Goal: Ask a question: Seek information or help from site administrators or community

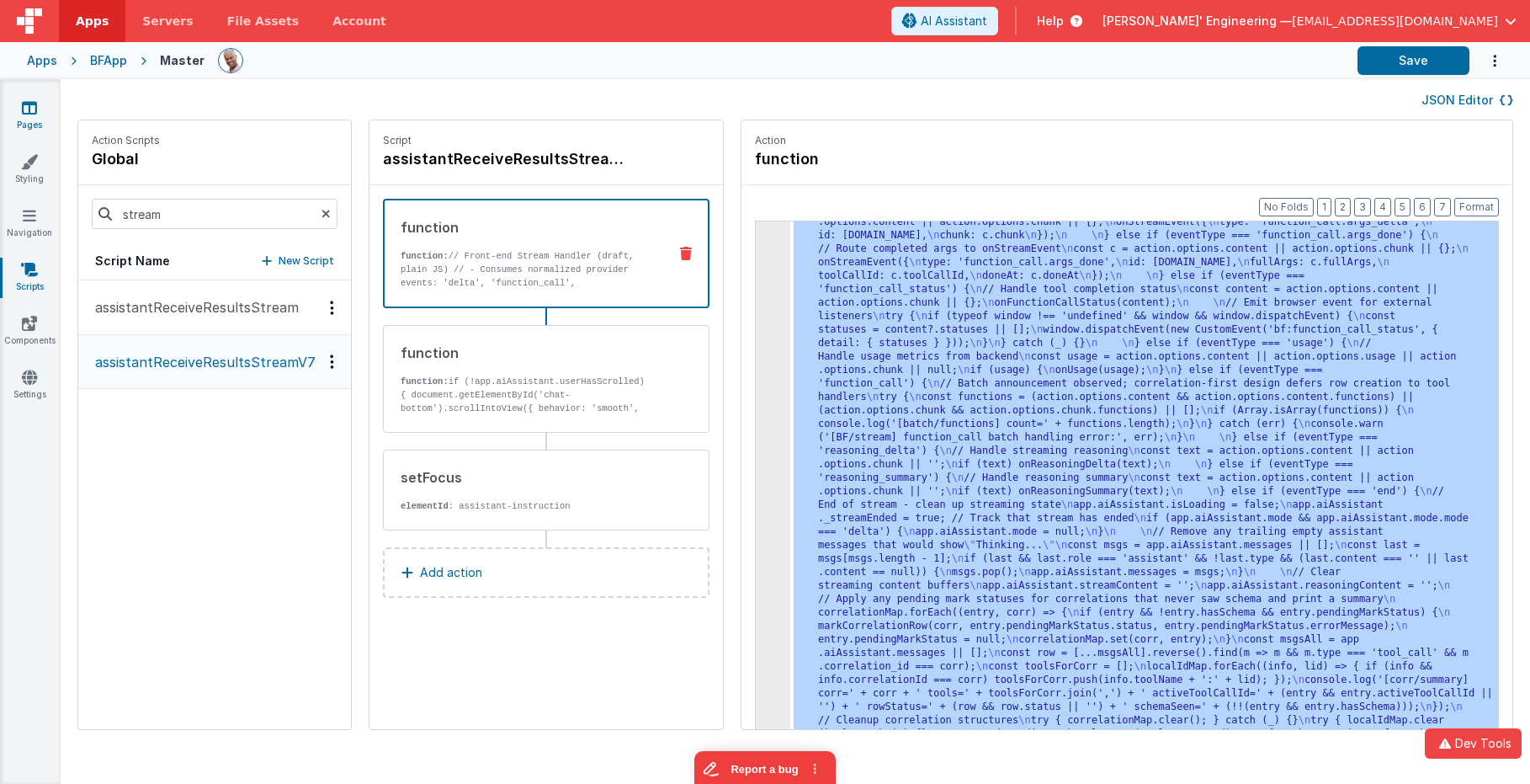
click at [32, 102] on icon at bounding box center [28, 107] width 15 height 17
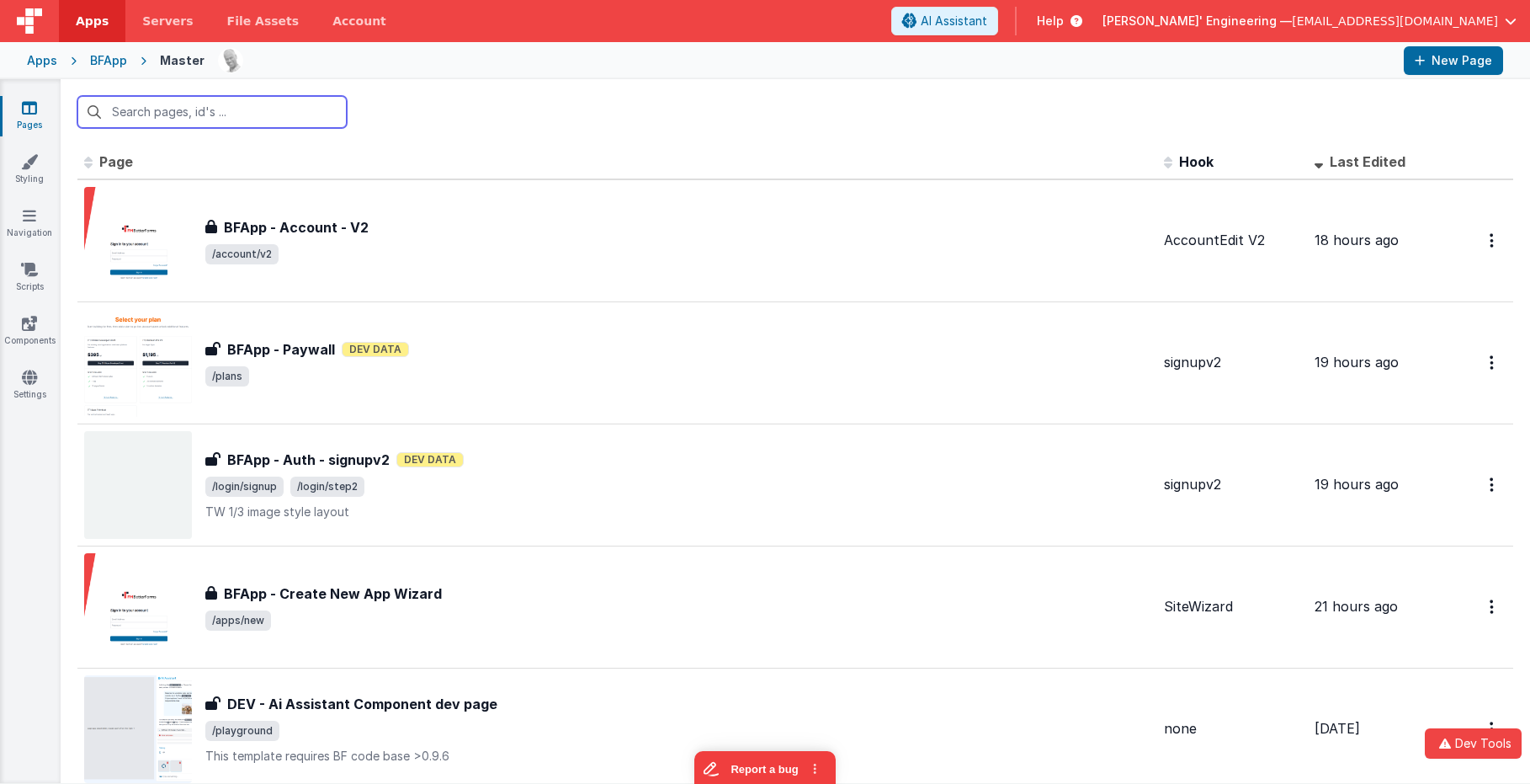
click at [287, 122] on input "text" at bounding box center [212, 112] width 270 height 32
click at [16, 384] on link "Settings" at bounding box center [29, 385] width 61 height 33
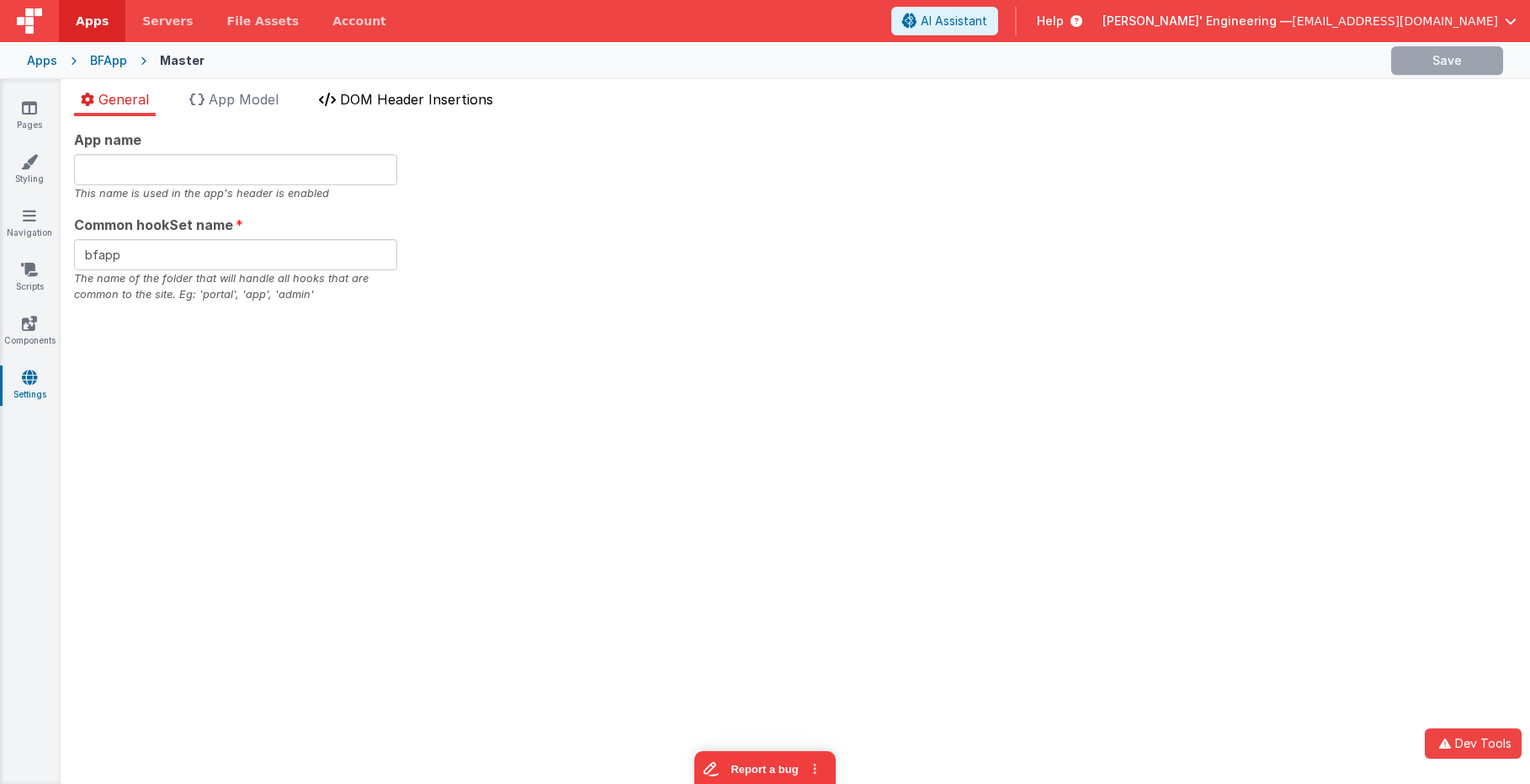
click at [460, 104] on span "DOM Header Insertions" at bounding box center [417, 99] width 153 height 17
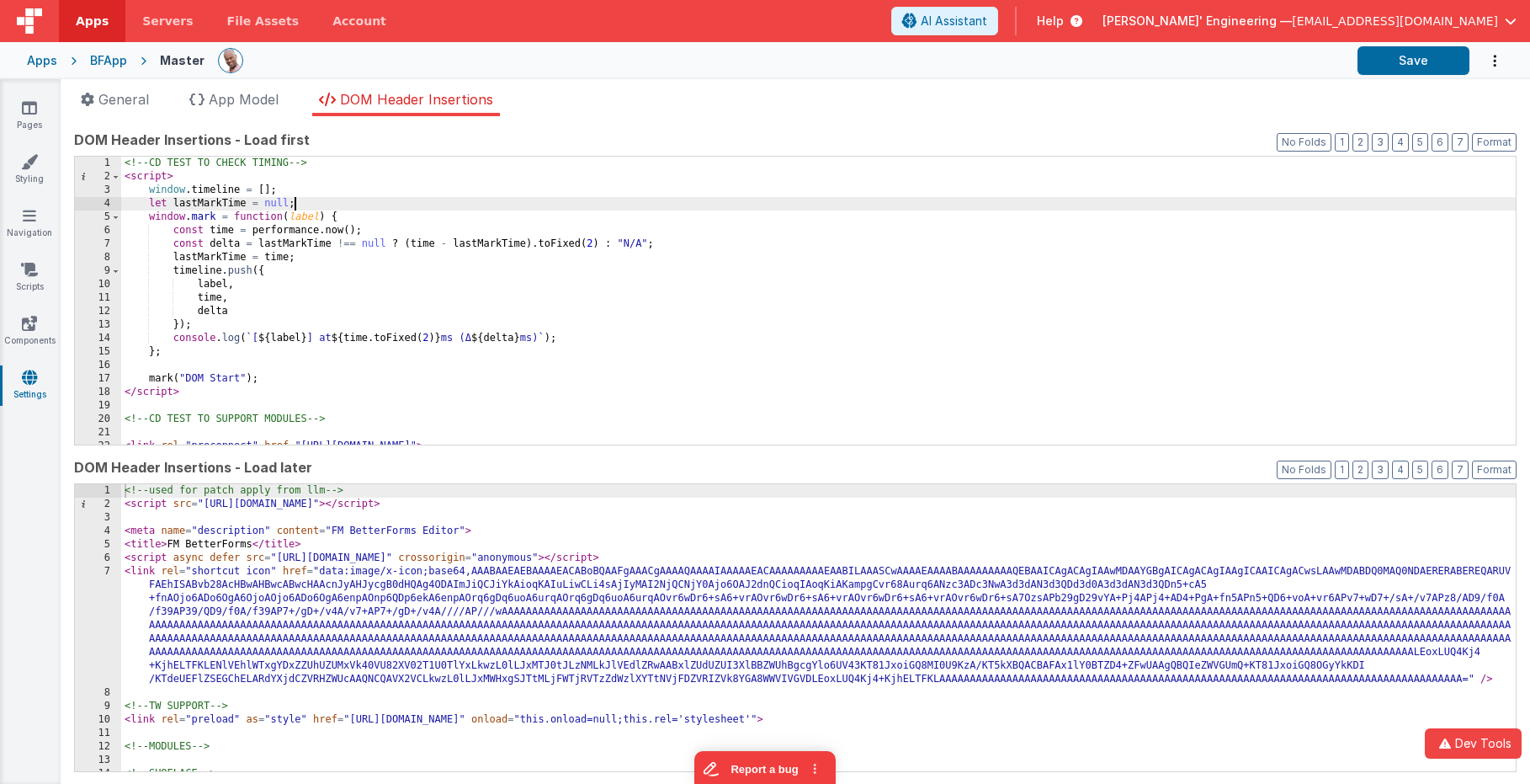
click at [621, 197] on div "<!-- CD TEST TO CHECK TIMING --> < script > window . timeline = [ ] ; let lastM…" at bounding box center [818, 314] width 1395 height 315
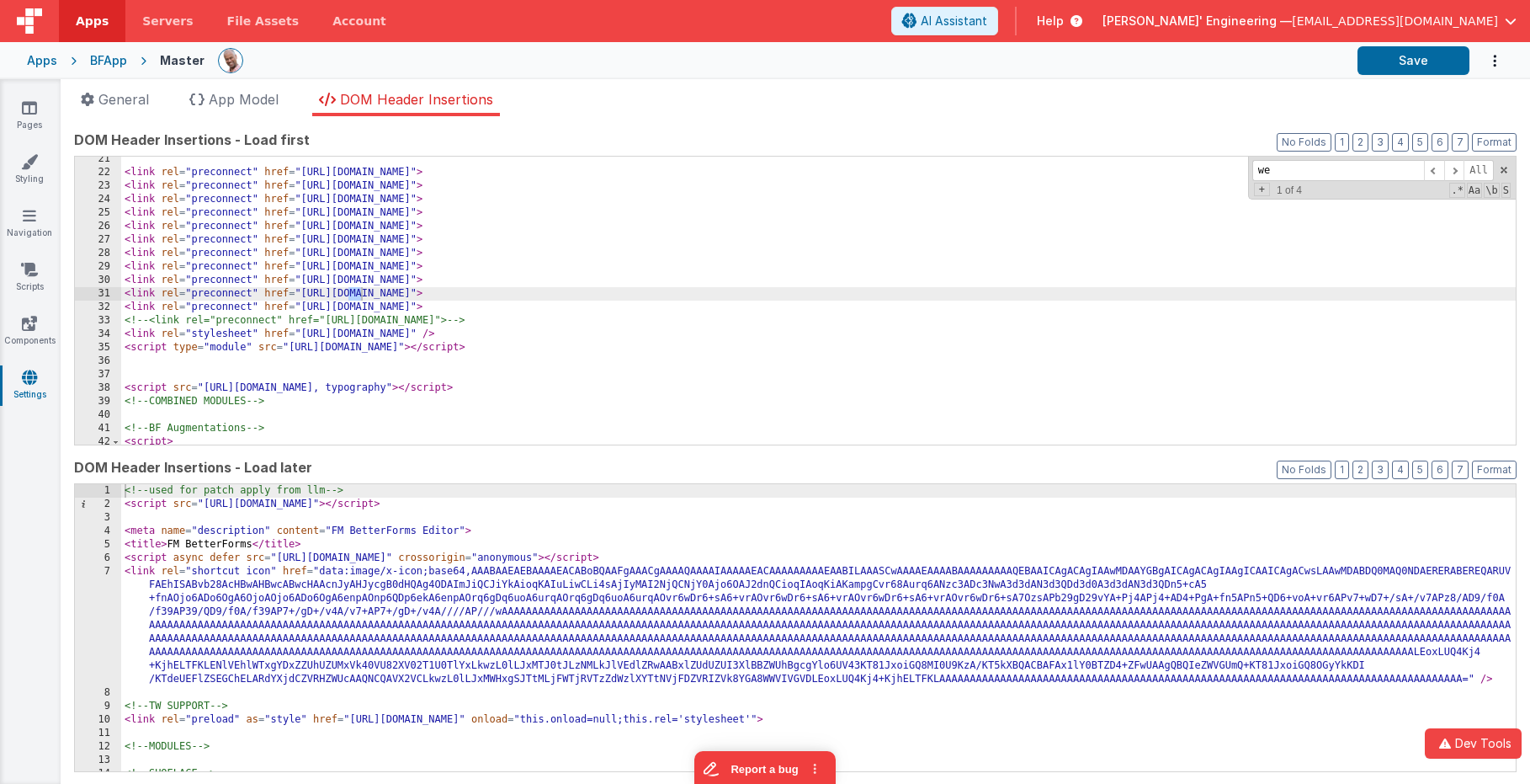
scroll to position [273, 0]
type input "webaw"
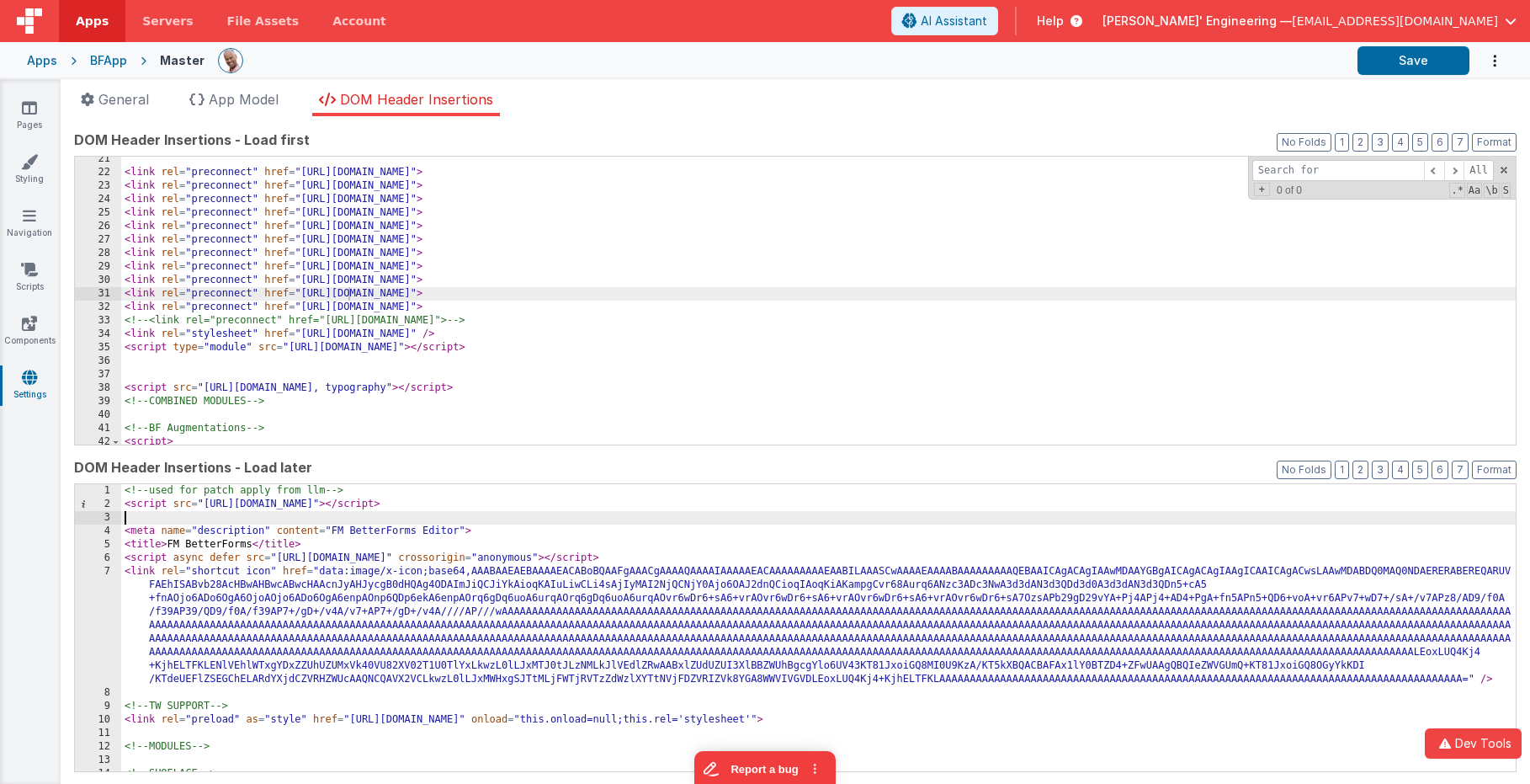
click at [723, 512] on div "<!-- used for patch apply from llm --> < script src = "[URL][DOMAIN_NAME]" > </…" at bounding box center [818, 641] width 1395 height 315
type input "webaw"
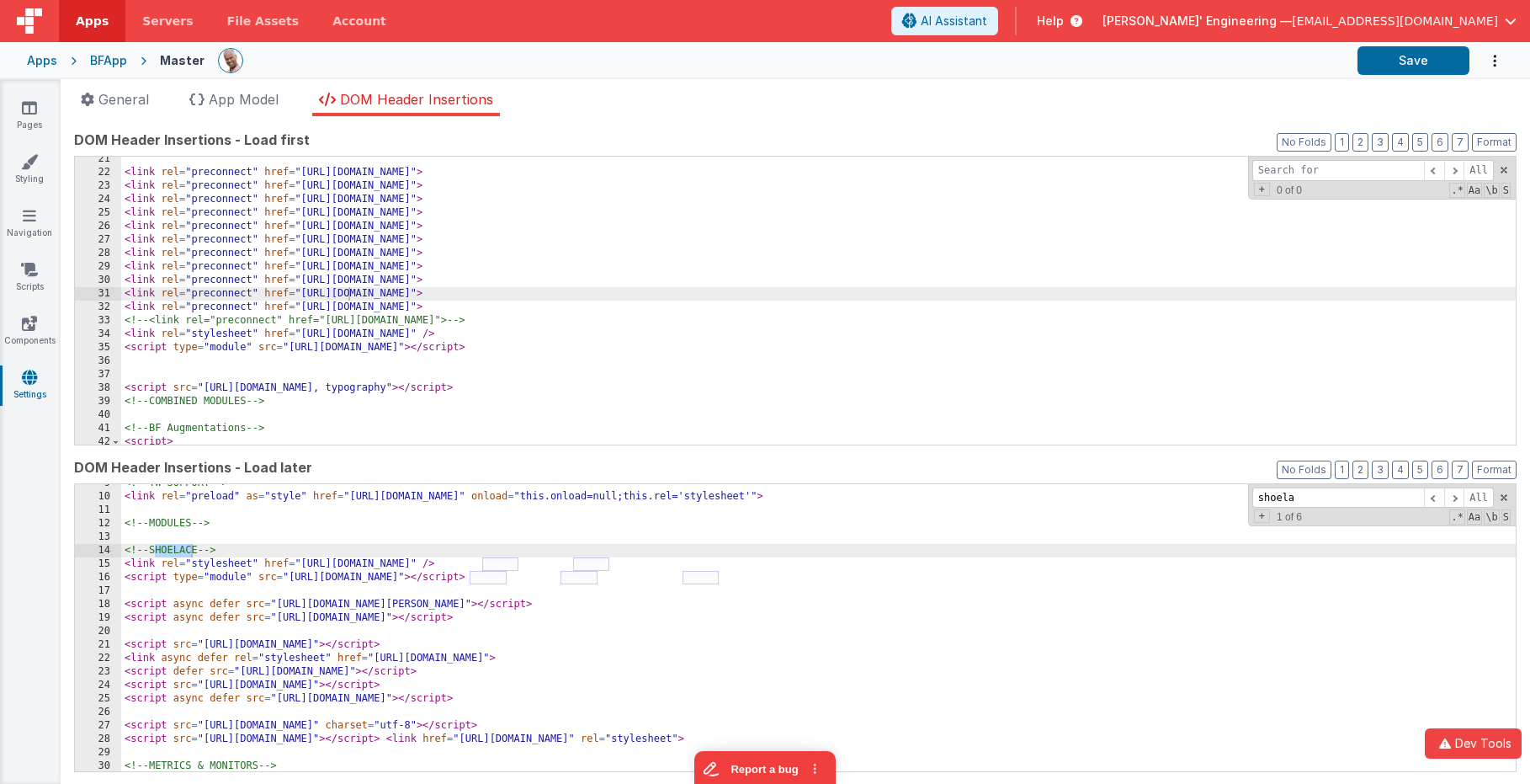
scroll to position [264, 0]
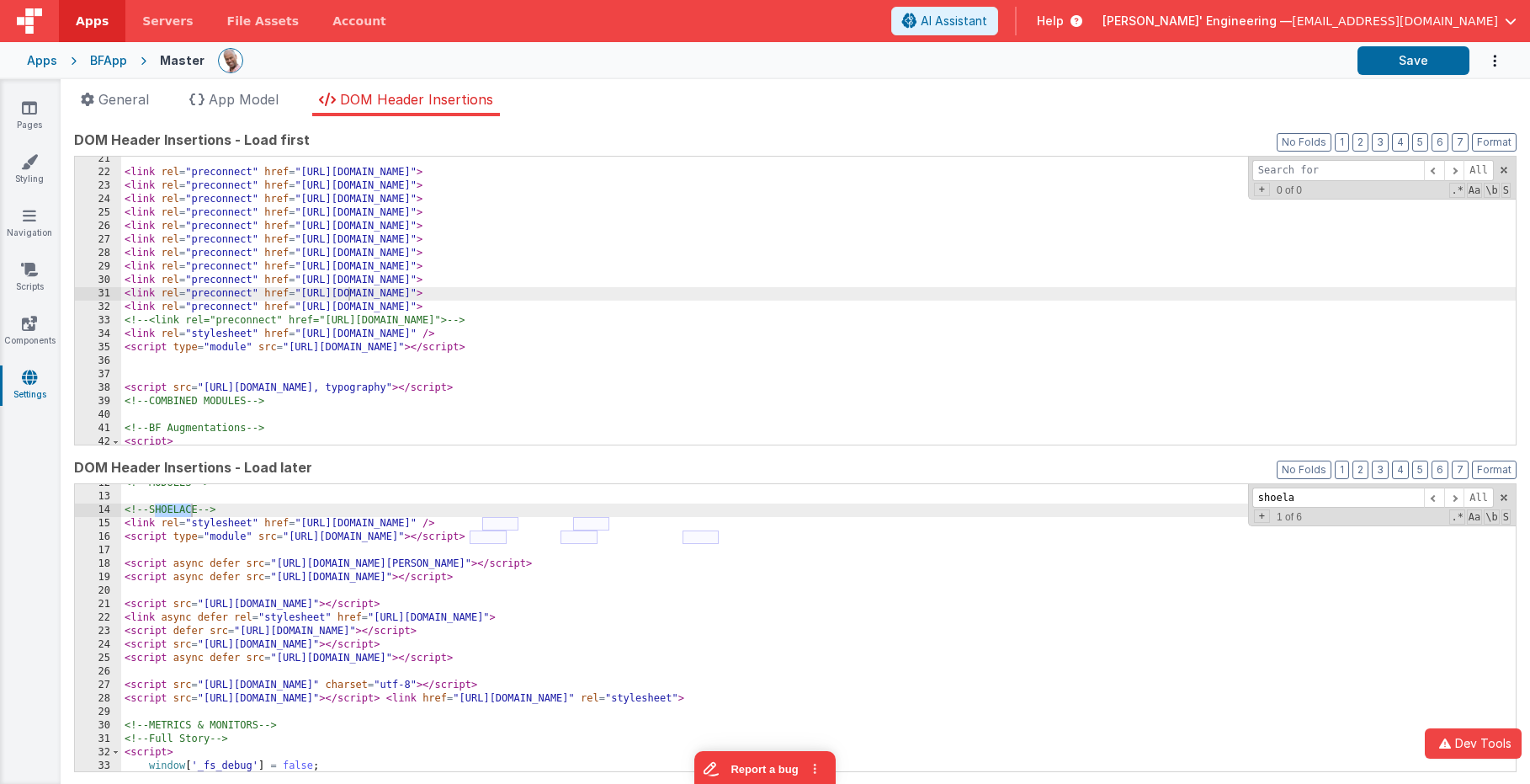
type input "shoela"
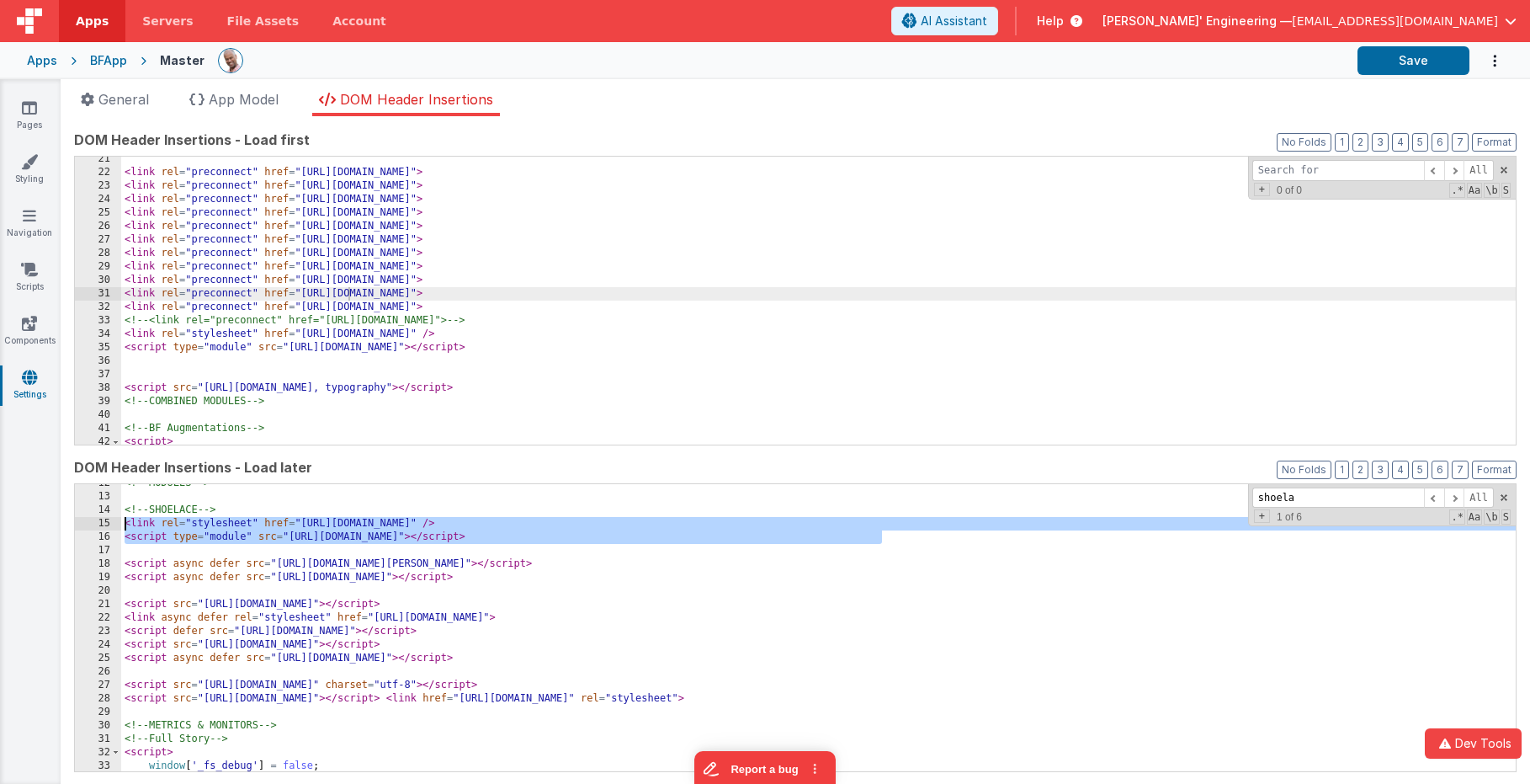
drag, startPoint x: 947, startPoint y: 536, endPoint x: 104, endPoint y: 520, distance: 843.2
click at [105, 520] on div "12 13 14 15 16 17 18 19 20 21 22 23 24 25 26 27 28 29 30 31 32 33 34 35 <!-- MO…" at bounding box center [796, 627] width 1443 height 289
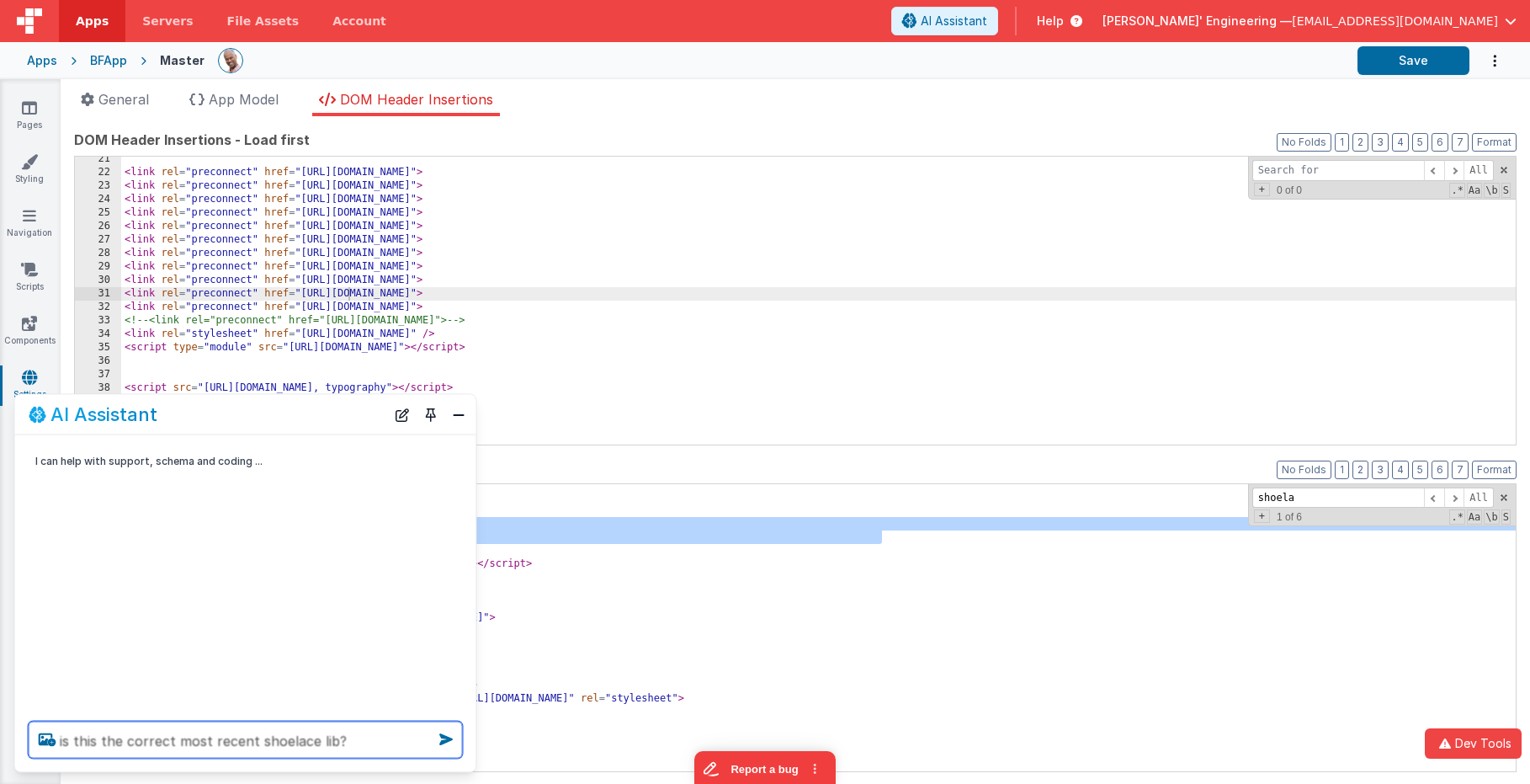
type textarea "is this the correct most recent shoelace lib?"
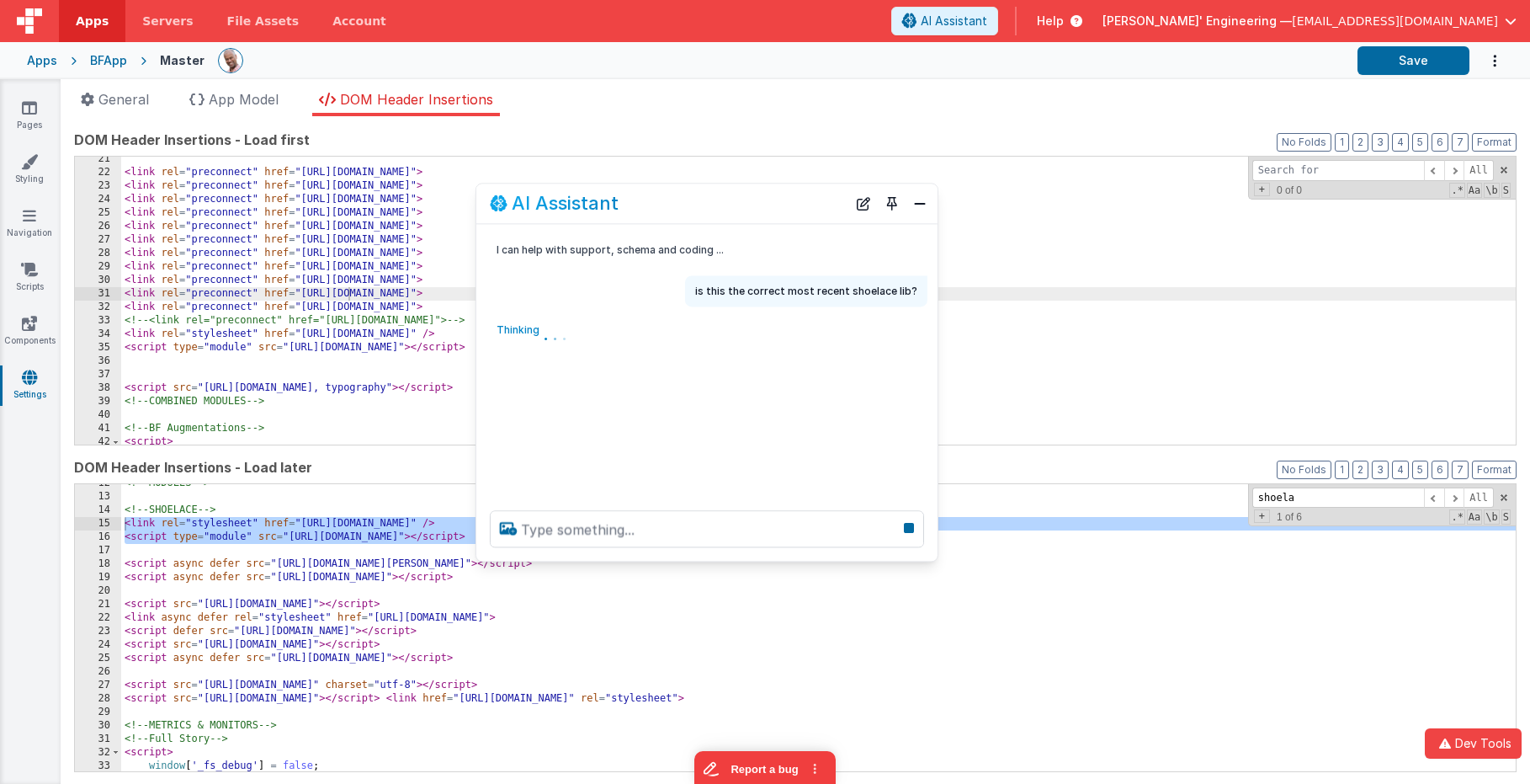
drag, startPoint x: 180, startPoint y: 410, endPoint x: 642, endPoint y: 200, distance: 507.5
click at [642, 200] on div "AI Assistant" at bounding box center [668, 204] width 357 height 21
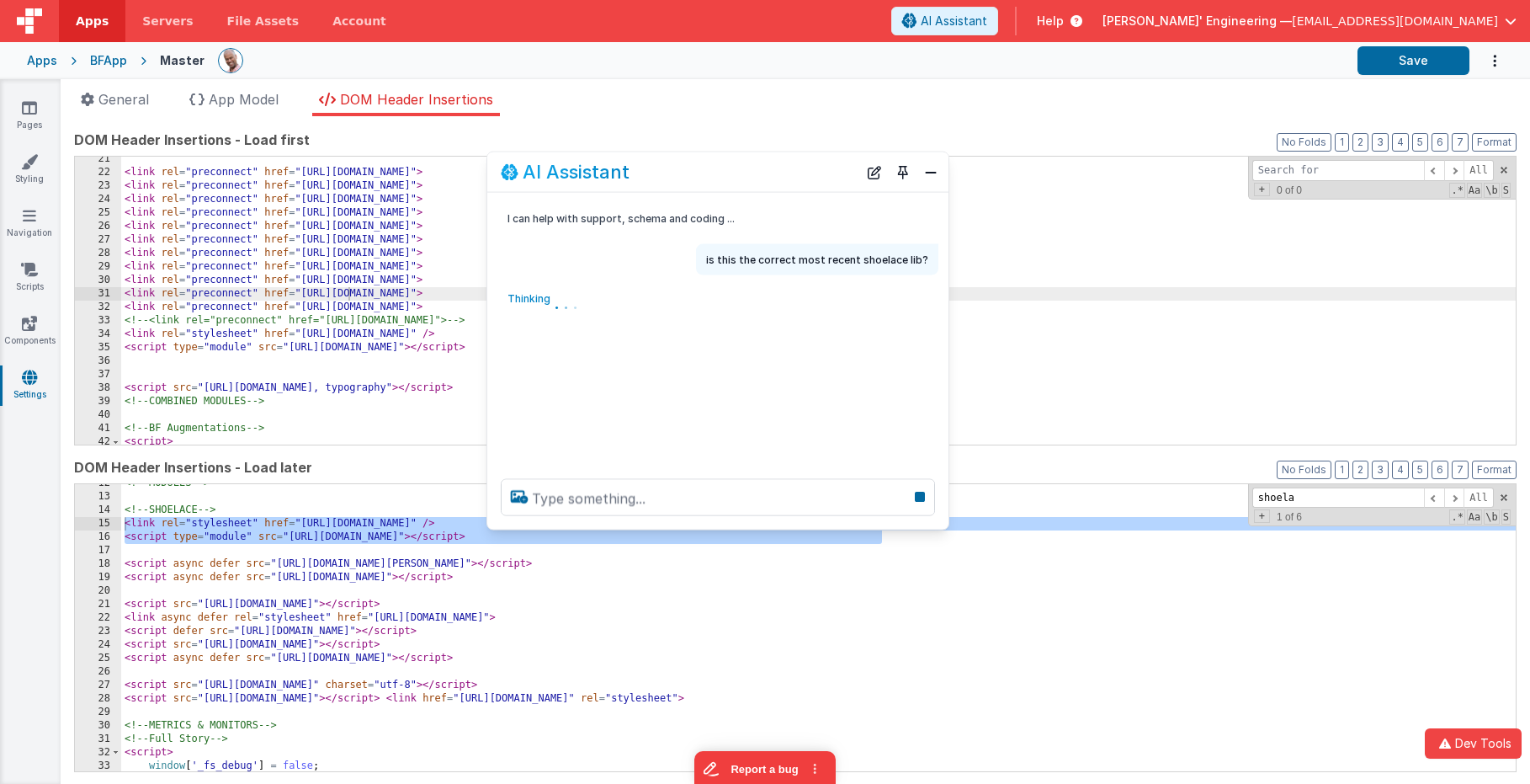
drag, startPoint x: 635, startPoint y: 202, endPoint x: 646, endPoint y: 170, distance: 33.8
click at [646, 170] on div "AI Assistant" at bounding box center [679, 172] width 357 height 21
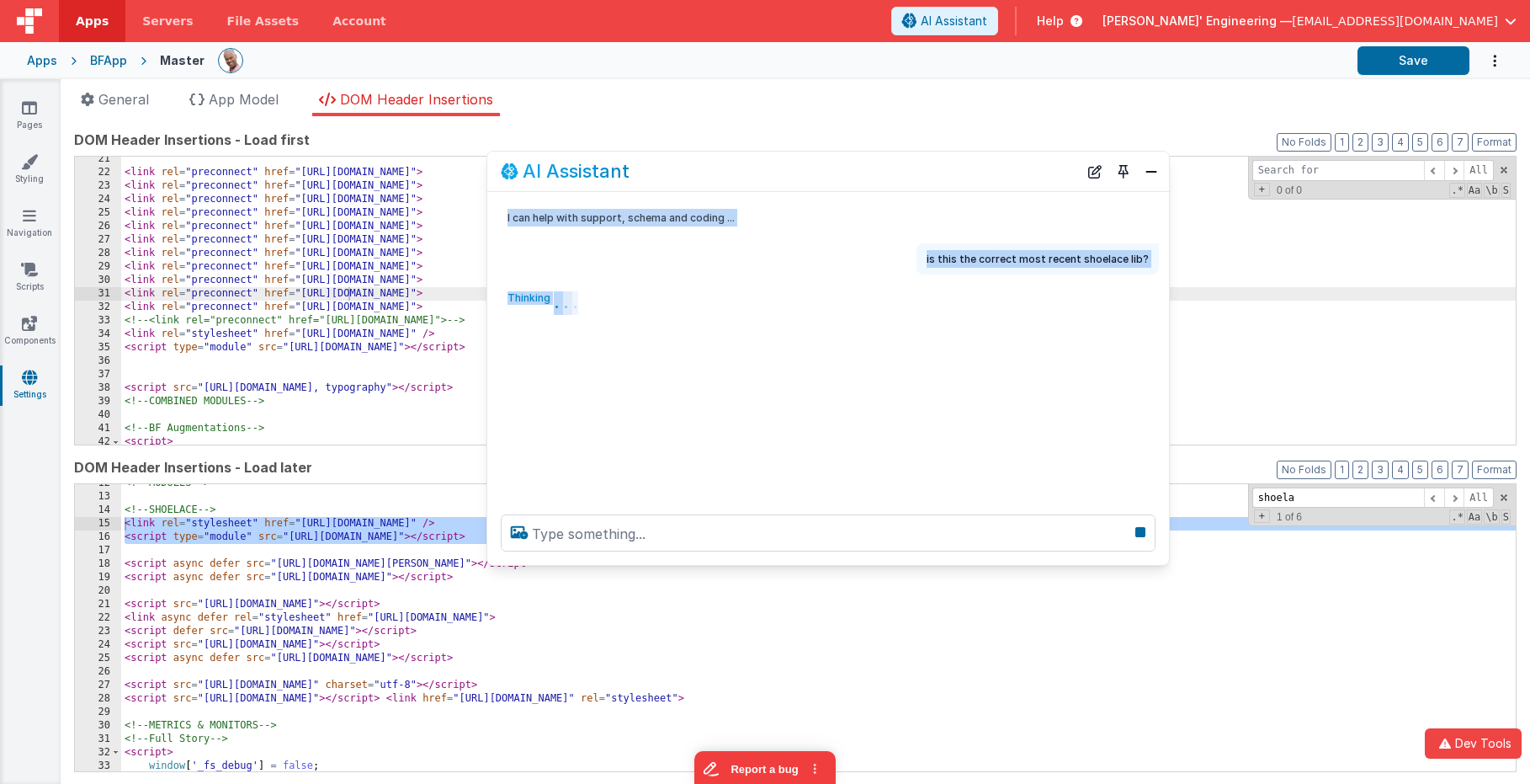
drag, startPoint x: 993, startPoint y: 534, endPoint x: 1161, endPoint y: 558, distance: 169.7
click at [1165, 562] on div at bounding box center [828, 532] width 682 height 64
drag, startPoint x: 813, startPoint y: 256, endPoint x: 810, endPoint y: 247, distance: 9.5
click at [813, 256] on div "is this the correct most recent shoelace lib?" at bounding box center [822, 258] width 671 height 31
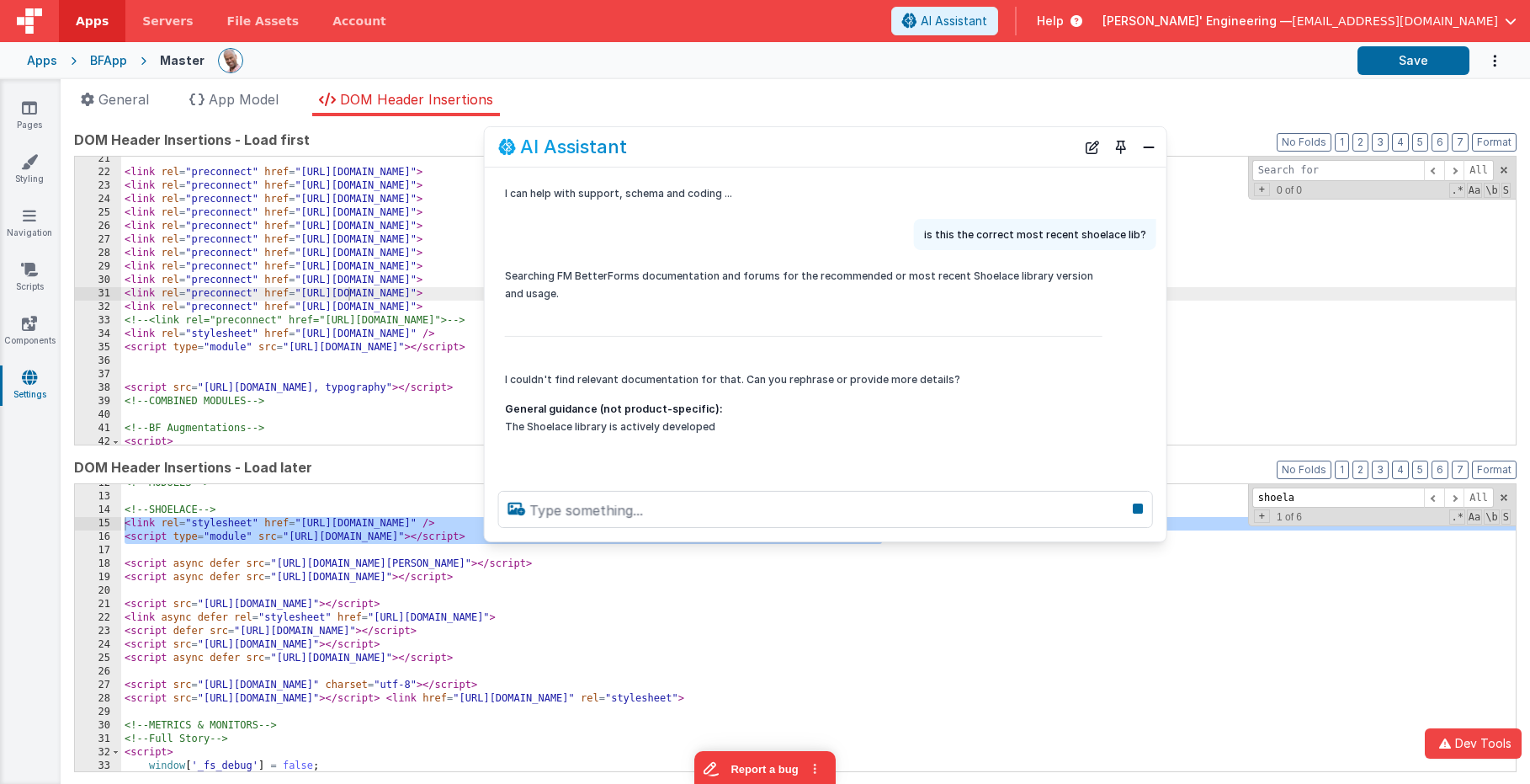
drag, startPoint x: 823, startPoint y: 162, endPoint x: 821, endPoint y: 139, distance: 23.1
click at [820, 138] on div "AI Assistant" at bounding box center [786, 146] width 577 height 21
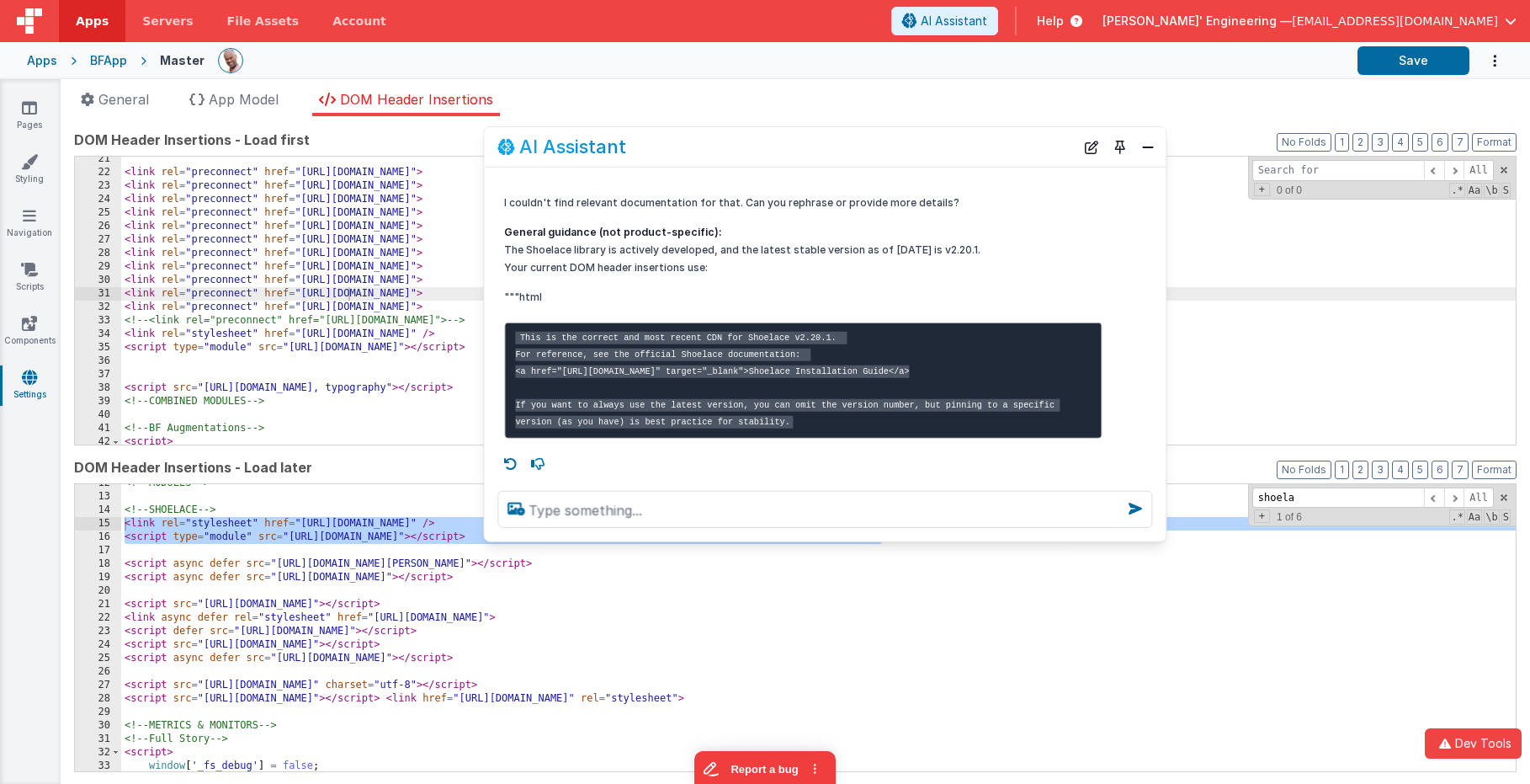
scroll to position [206, 0]
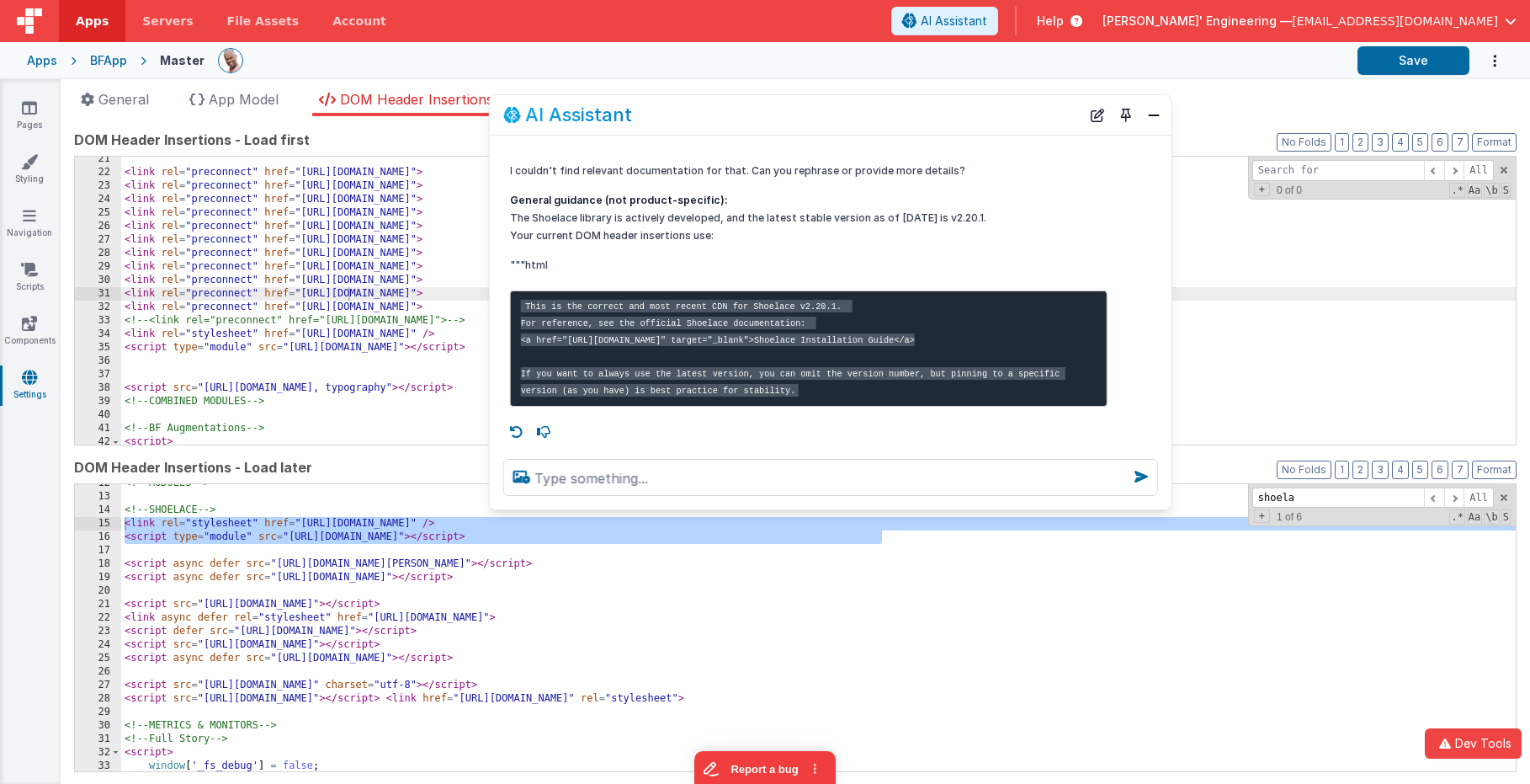
drag, startPoint x: 698, startPoint y: 133, endPoint x: 703, endPoint y: 102, distance: 31.4
click at [703, 102] on div "AI Assistant" at bounding box center [831, 115] width 682 height 39
click at [762, 257] on div "Searching FM BetterForms documentation and forums for the recommended or most r…" at bounding box center [809, 232] width 598 height 349
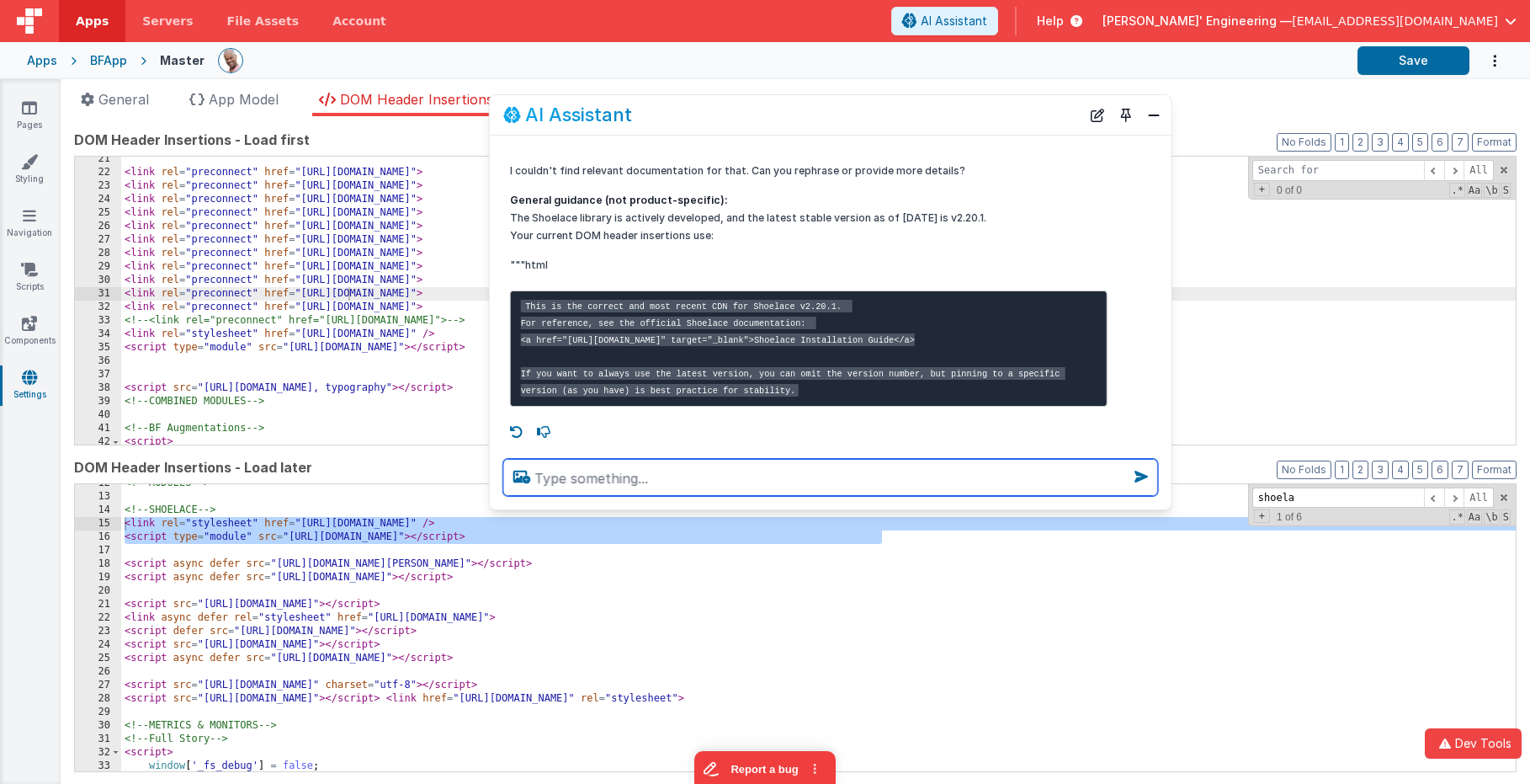
click at [743, 476] on textarea at bounding box center [831, 477] width 655 height 37
type textarea "debugp"
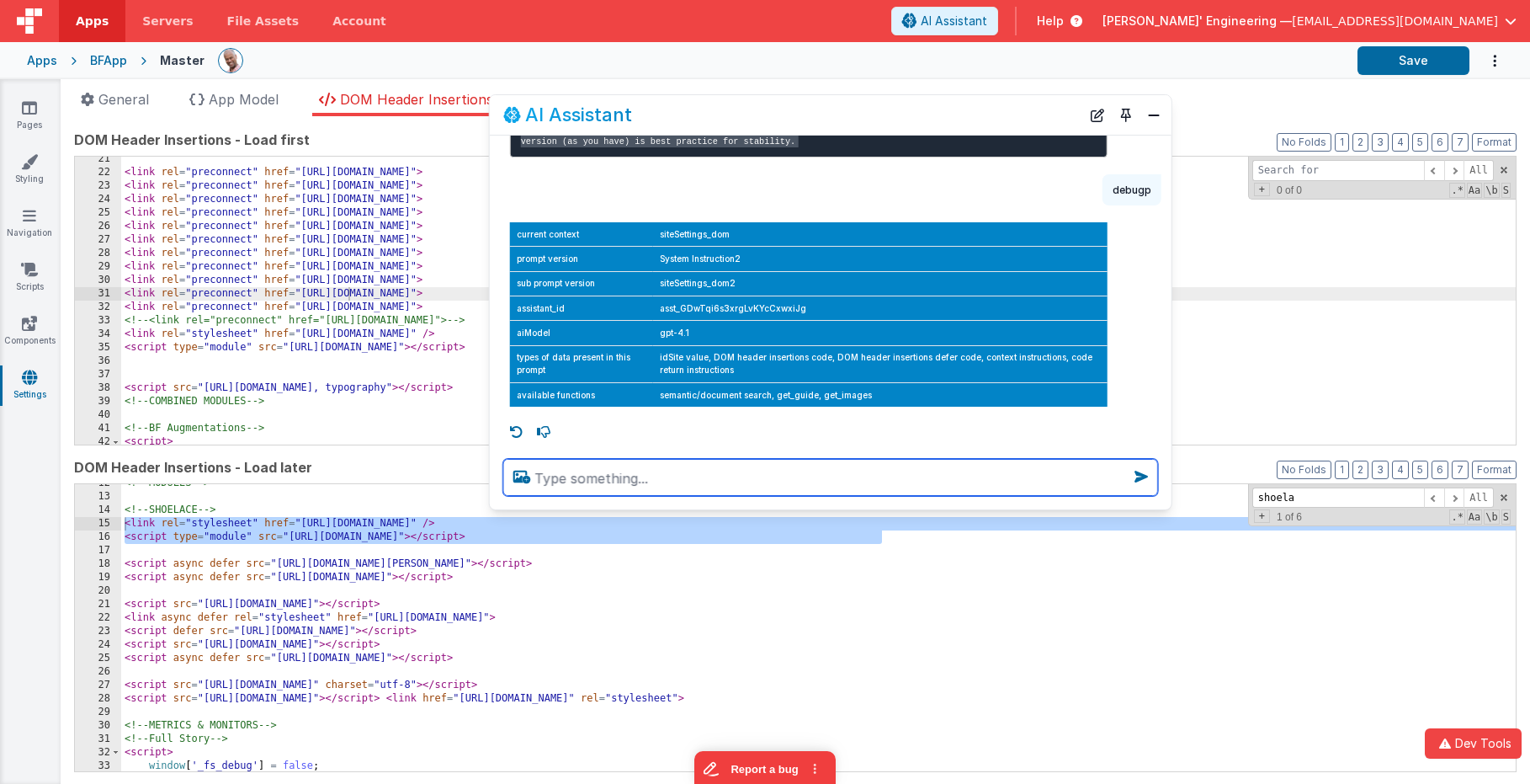
scroll to position [460, 0]
type textarea "ok change my cdn to just use latest"
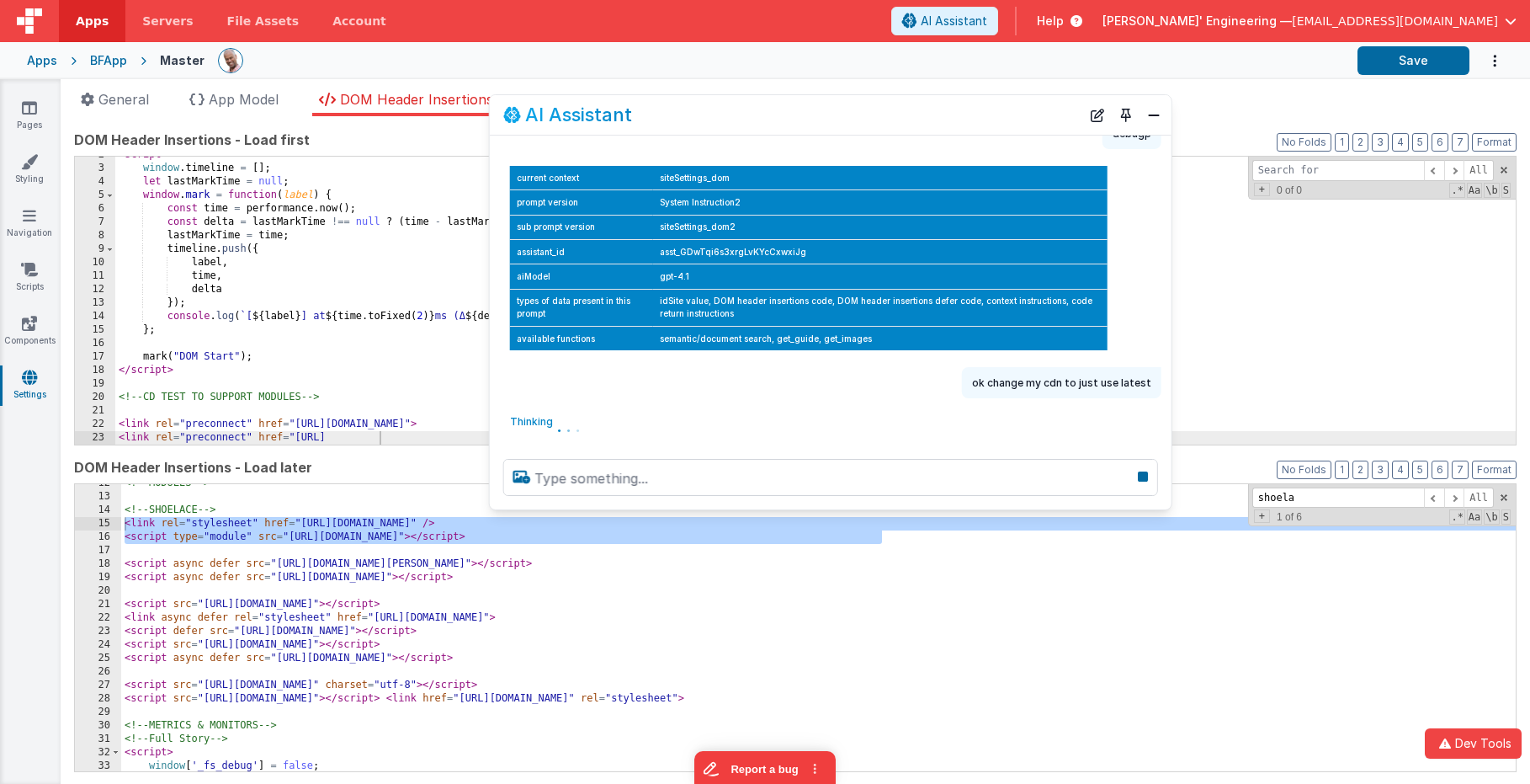
scroll to position [35, 0]
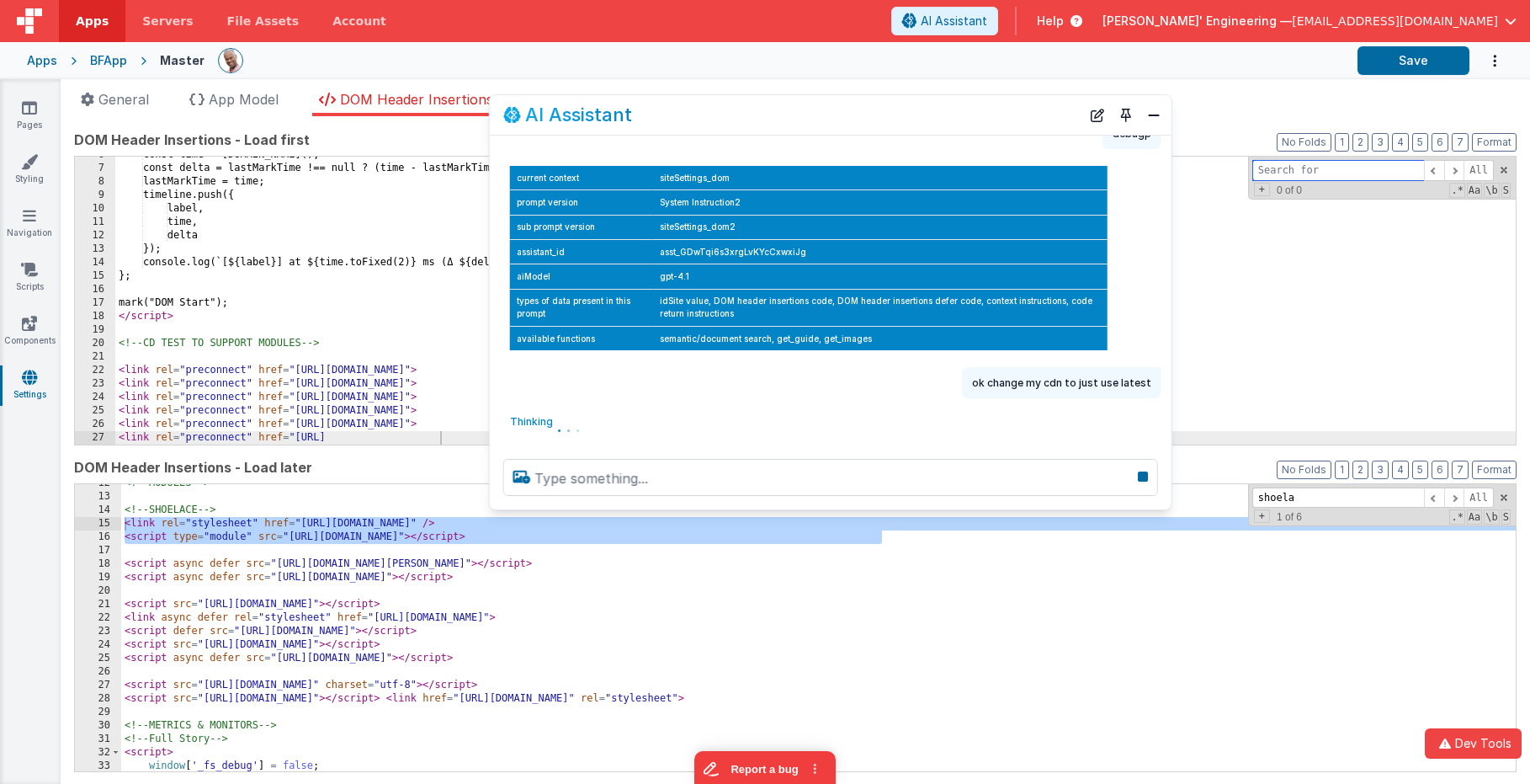
click at [1279, 172] on input at bounding box center [1338, 170] width 172 height 21
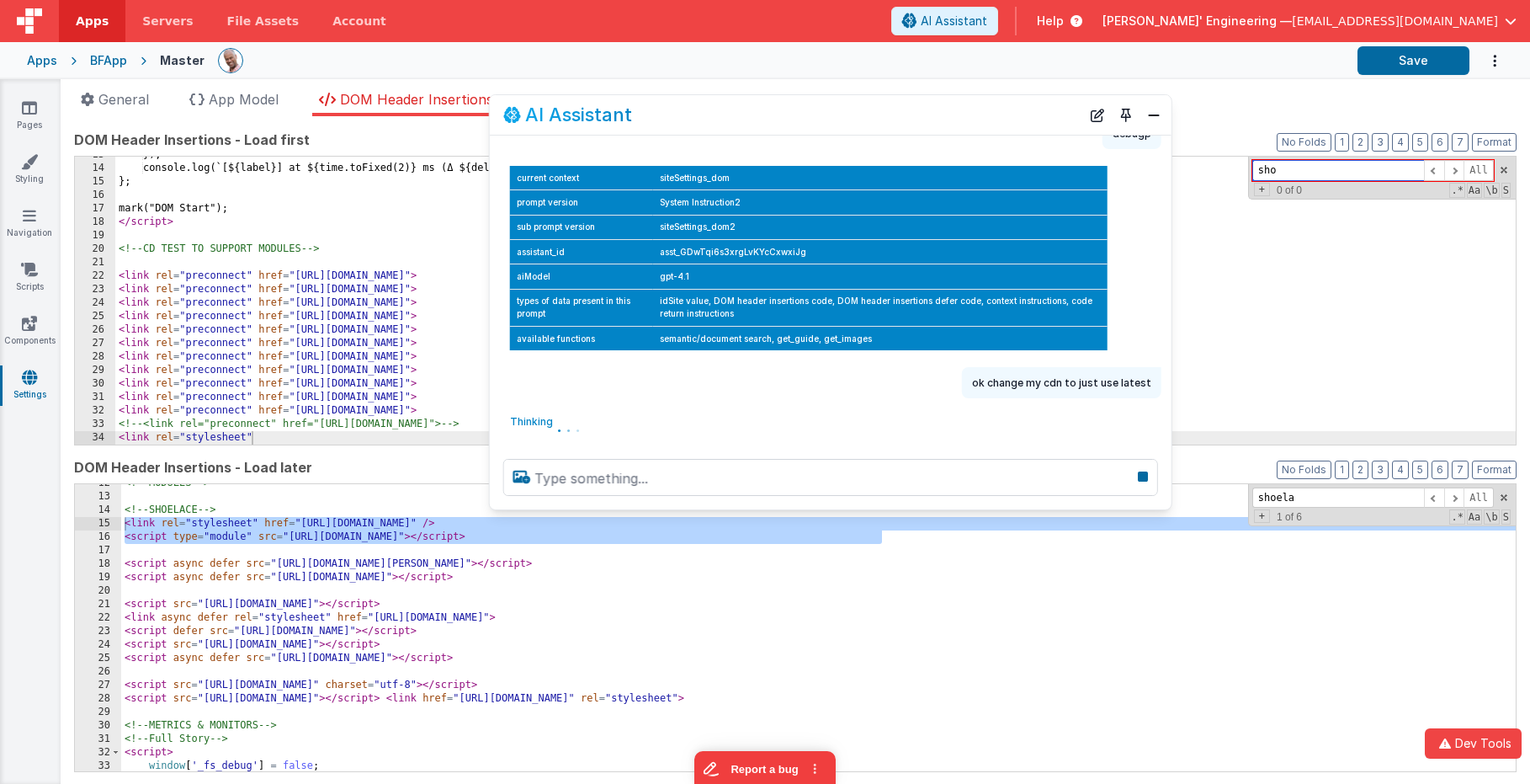
scroll to position [170, 0]
type input "s"
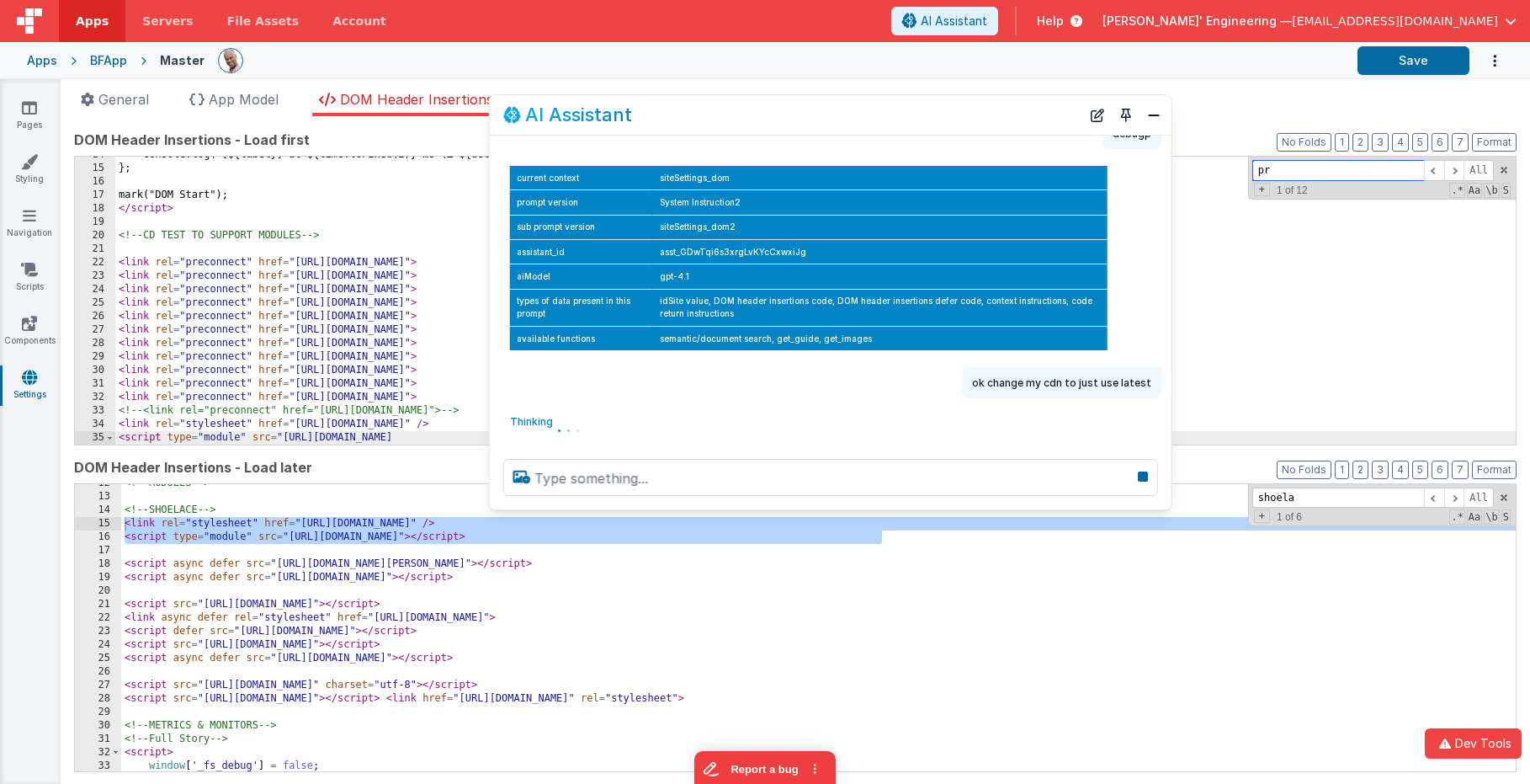
type input "p"
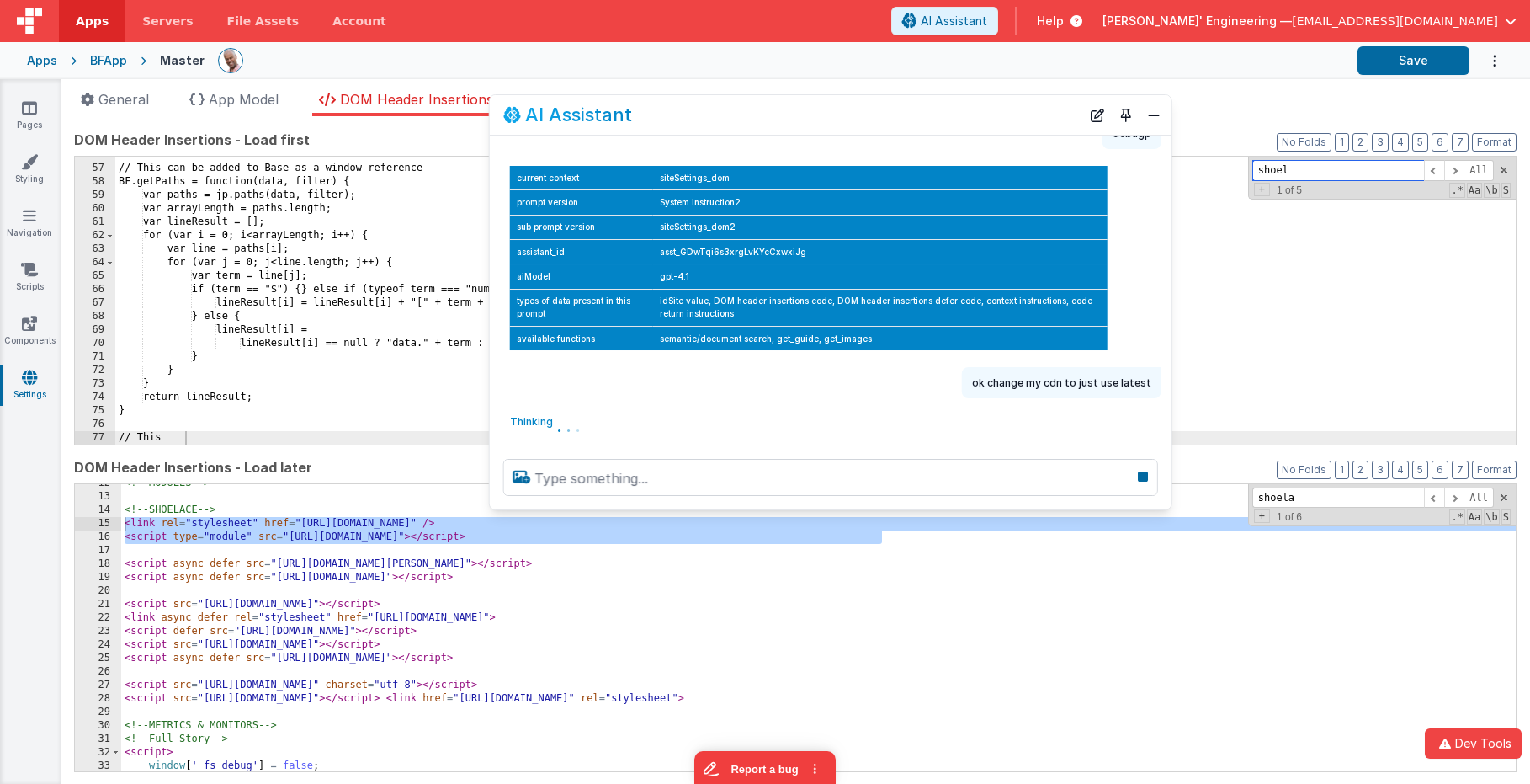
scroll to position [749, 0]
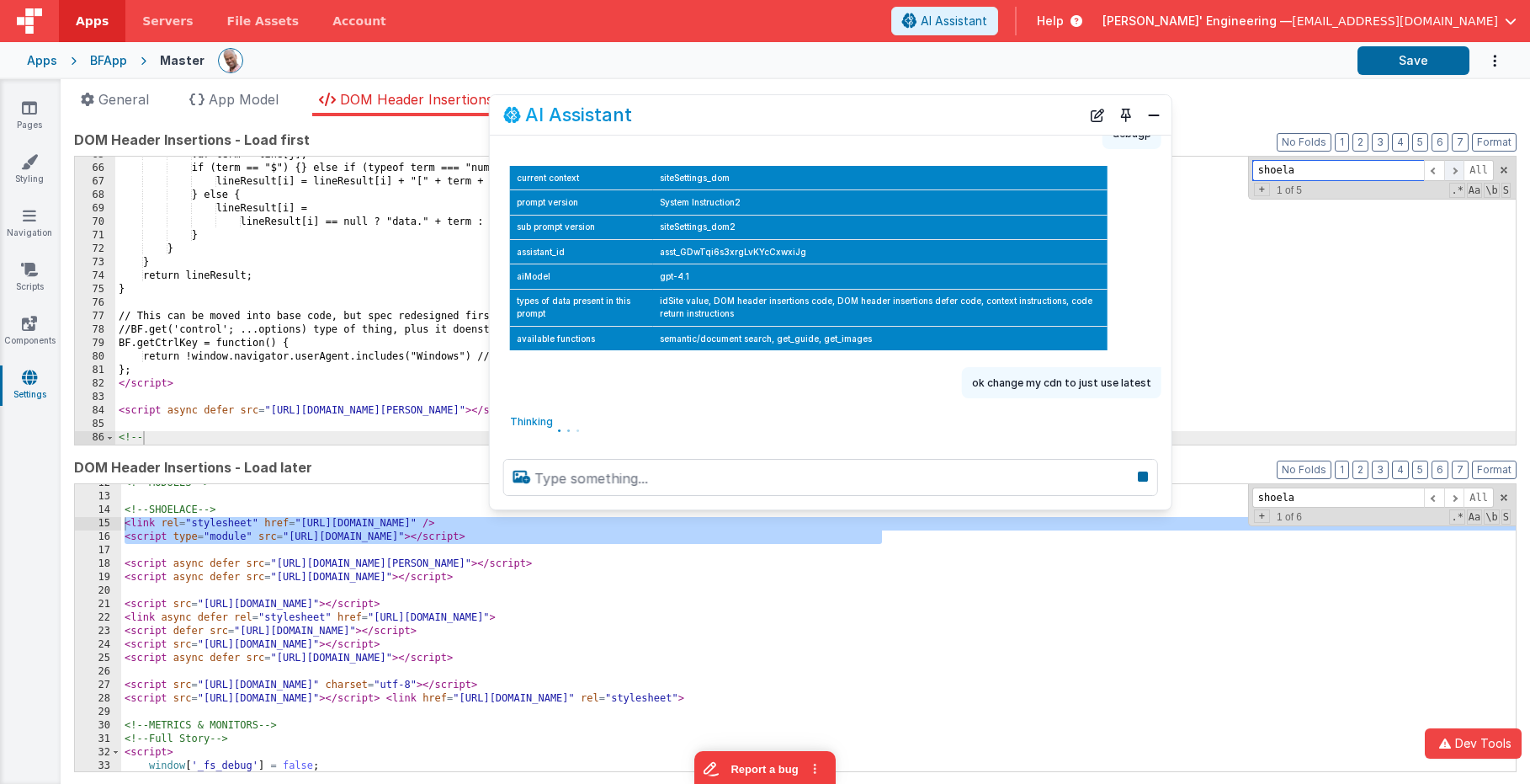
type input "shoela"
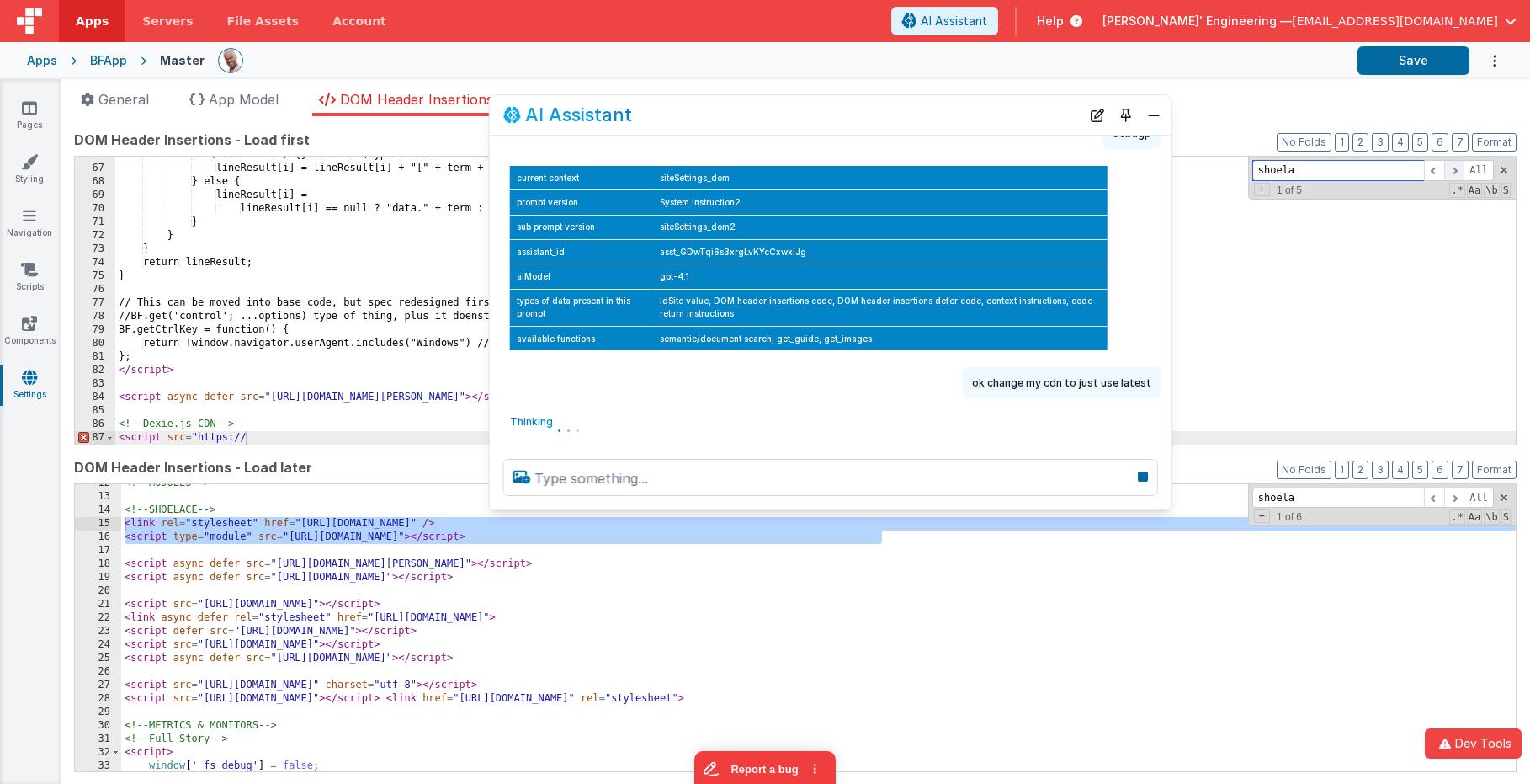
click at [1456, 171] on span at bounding box center [1455, 170] width 21 height 21
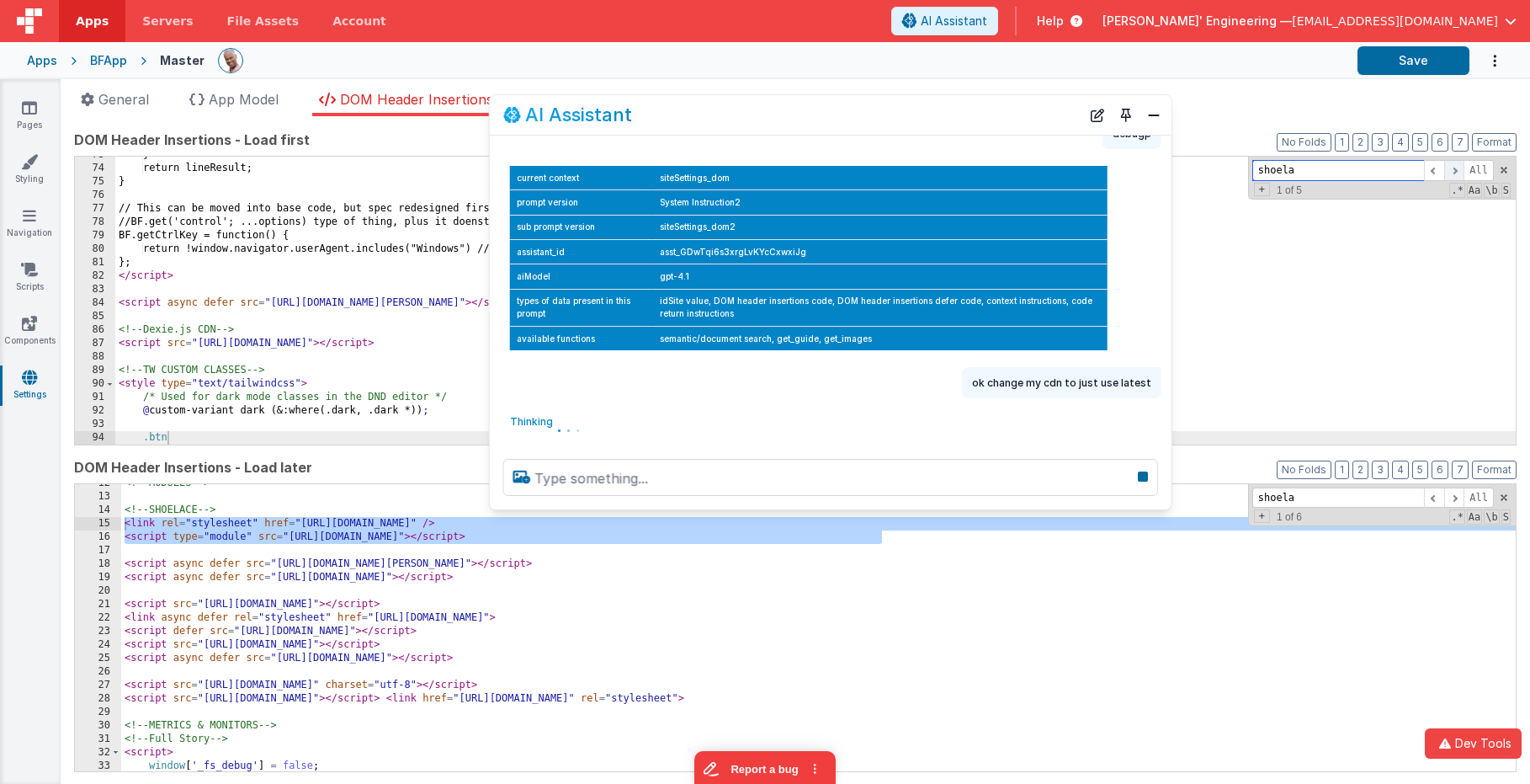
scroll to position [978, 0]
click at [1456, 171] on span at bounding box center [1455, 170] width 21 height 21
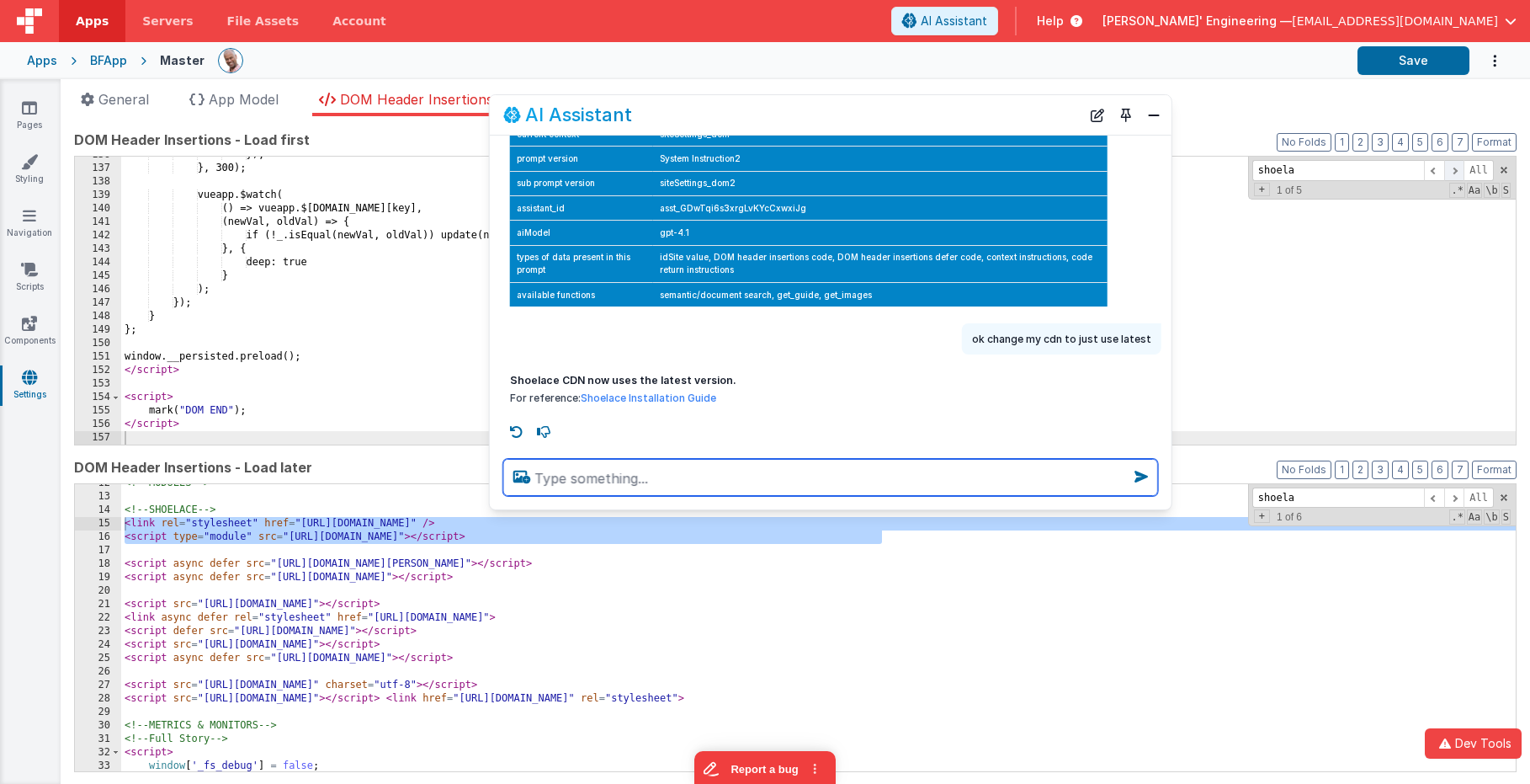
scroll to position [560, 0]
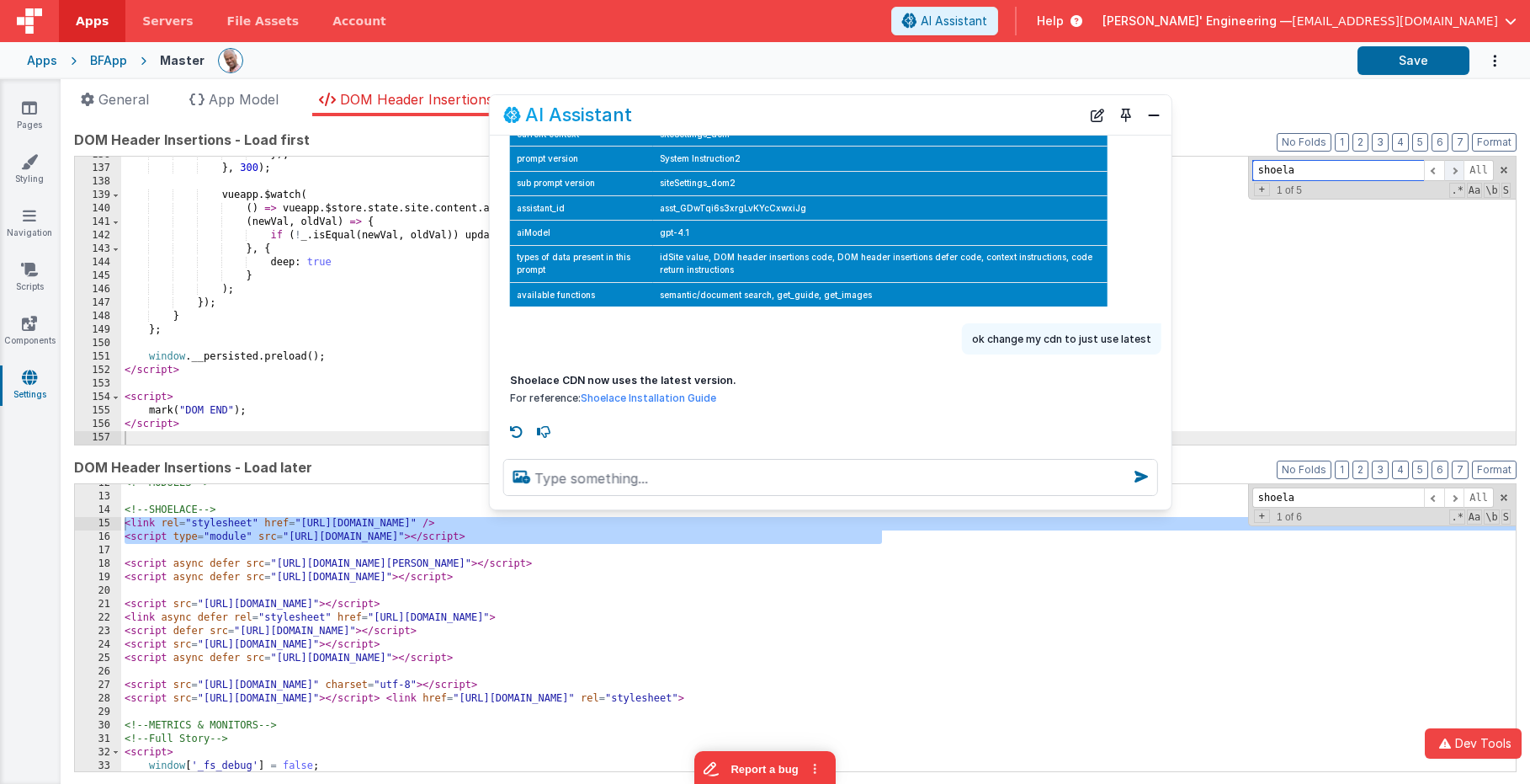
click at [1455, 171] on span at bounding box center [1455, 170] width 21 height 21
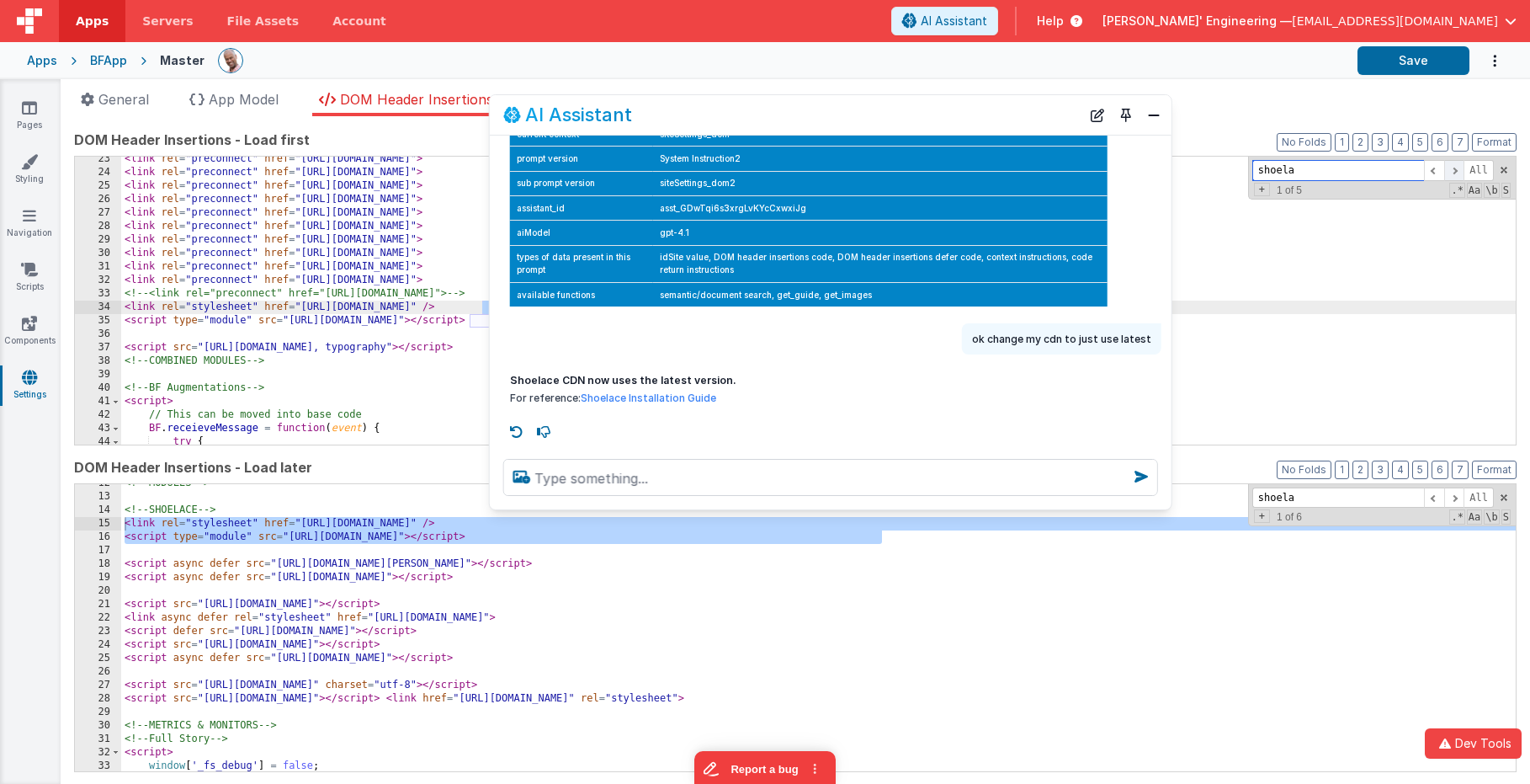
scroll to position [301, 0]
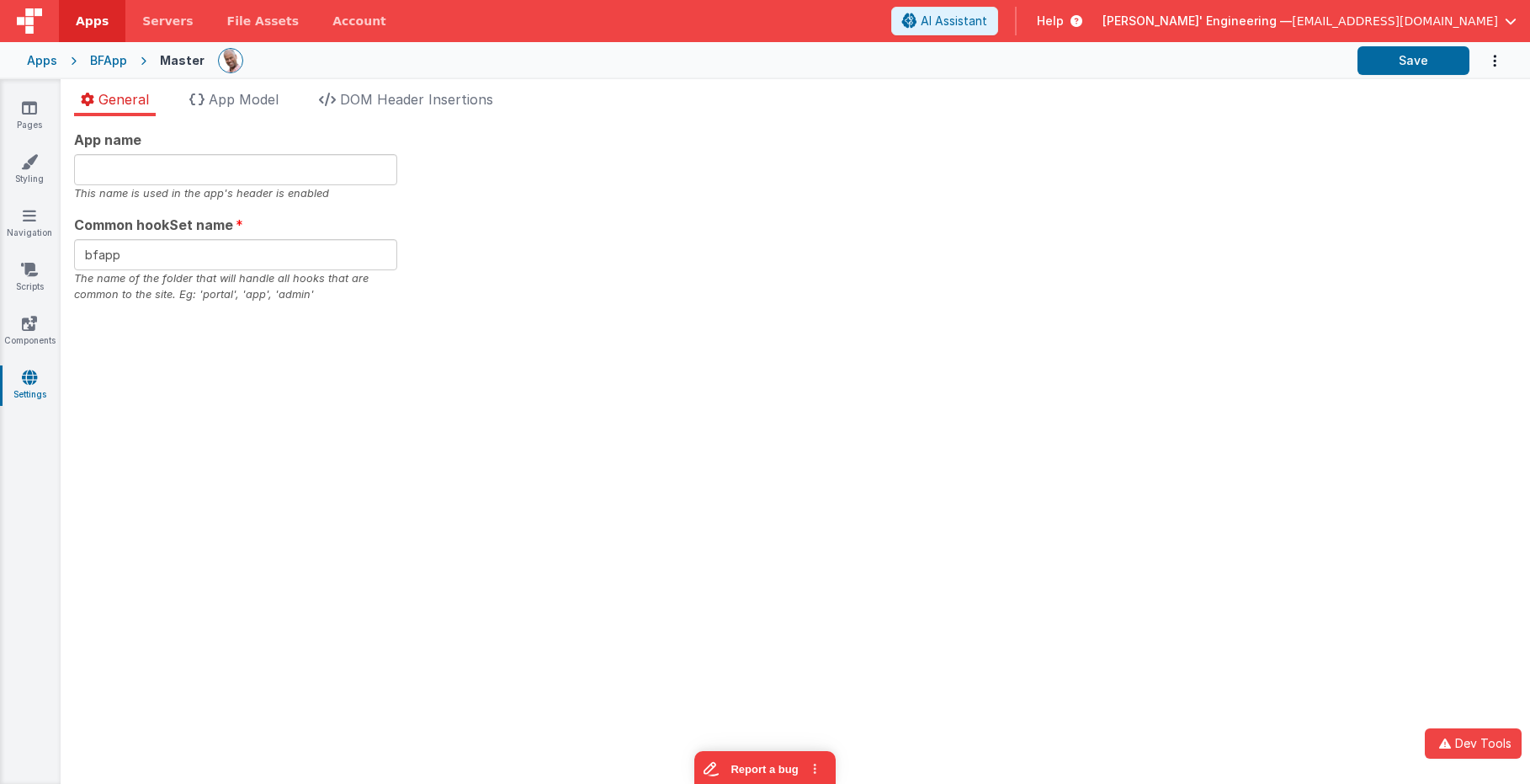
click at [1064, 15] on span "Help" at bounding box center [1050, 21] width 26 height 17
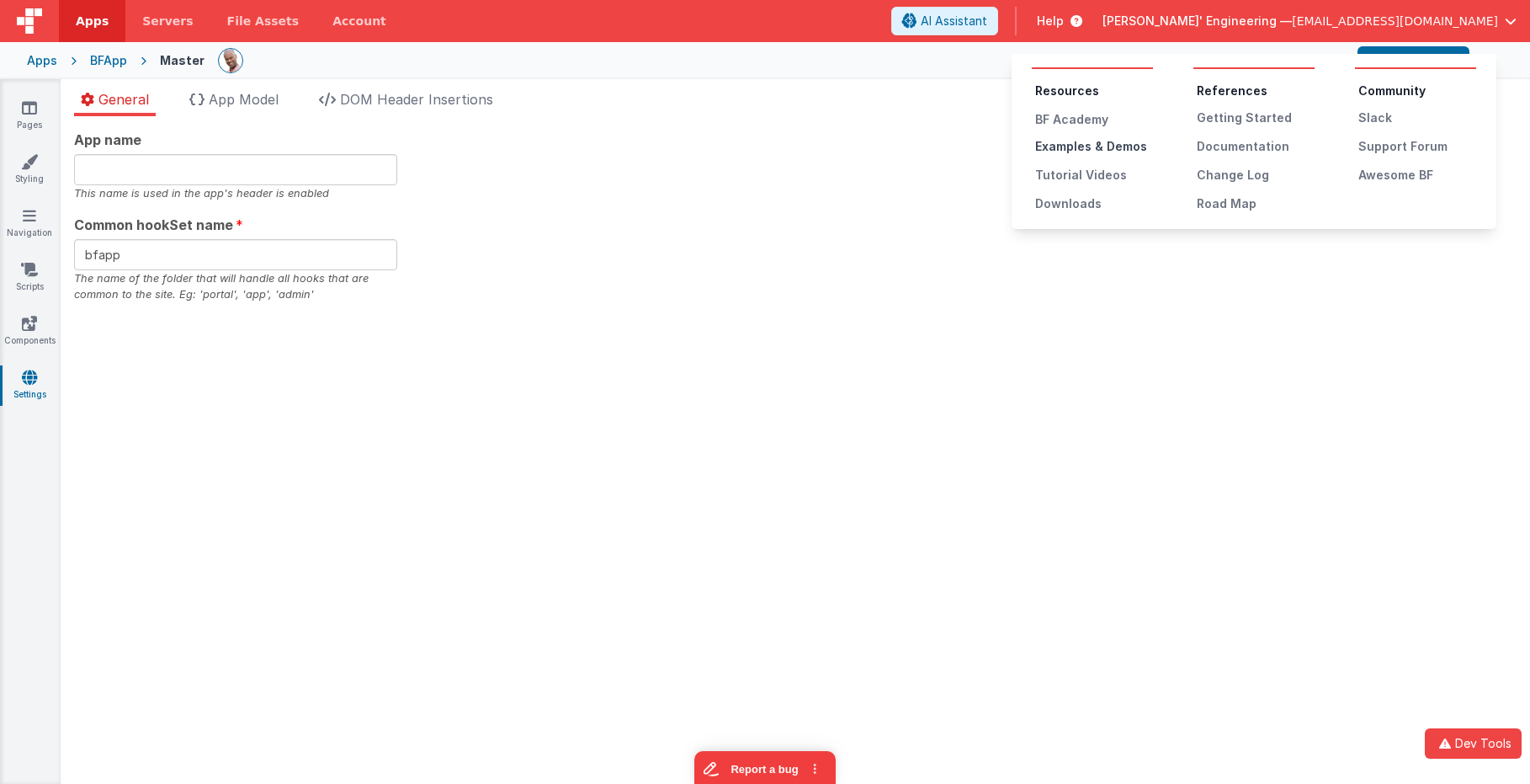
click at [1091, 146] on div "Examples & Demos" at bounding box center [1094, 146] width 118 height 17
